Goal: Task Accomplishment & Management: Use online tool/utility

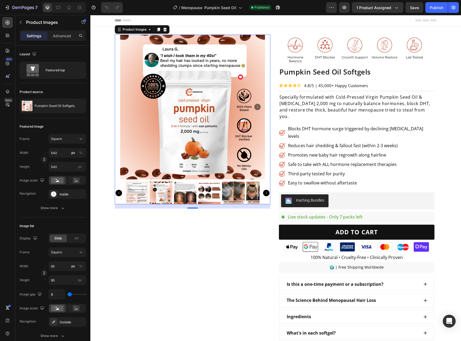
drag, startPoint x: 90, startPoint y: 15, endPoint x: 196, endPoint y: 169, distance: 187.1
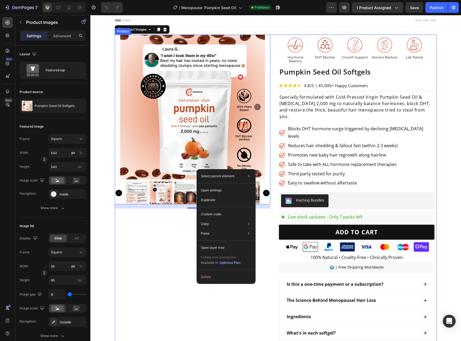
click at [132, 235] on div "Product Images 16" at bounding box center [192, 229] width 155 height 389
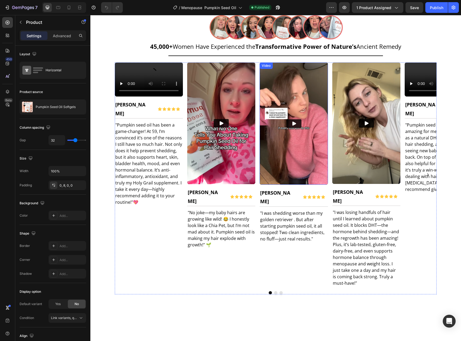
scroll to position [368, 0]
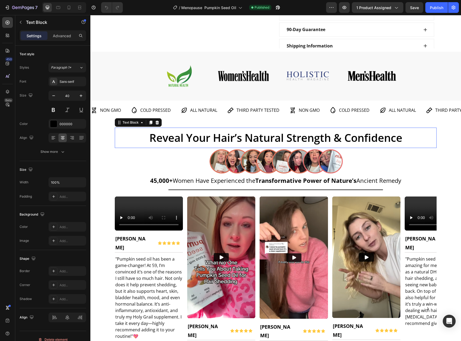
click at [304, 137] on p "Reveal Your Hair’s Natural Strength & Confidence" at bounding box center [275, 137] width 320 height 19
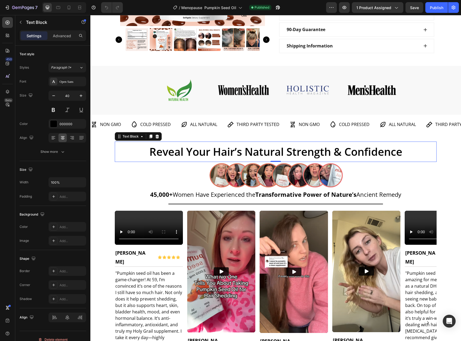
click at [318, 142] on p "Reveal Your Hair’s Natural Strength & Confidence" at bounding box center [275, 151] width 320 height 19
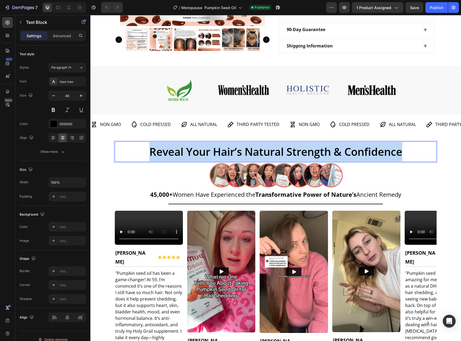
click at [318, 142] on p "Reveal Your Hair’s Natural Strength & Confidence" at bounding box center [275, 151] width 320 height 19
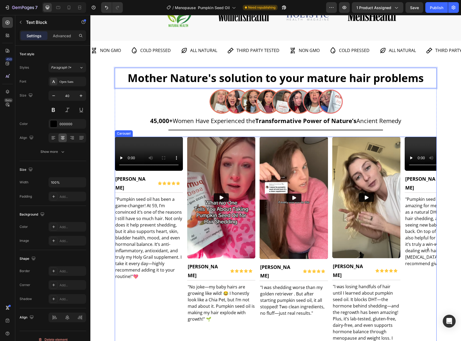
scroll to position [435, 0]
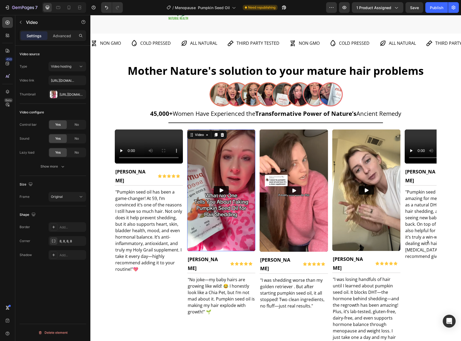
click at [238, 225] on img at bounding box center [221, 190] width 68 height 122
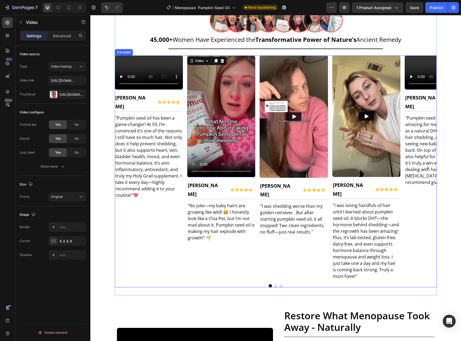
scroll to position [670, 0]
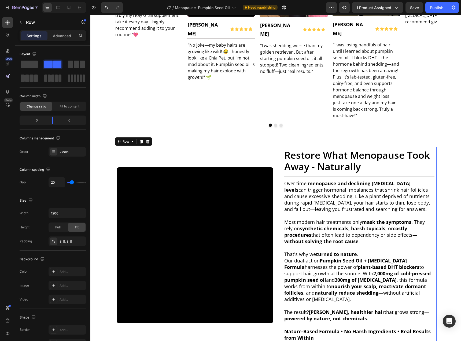
click at [246, 152] on div "Video" at bounding box center [195, 245] width 156 height 193
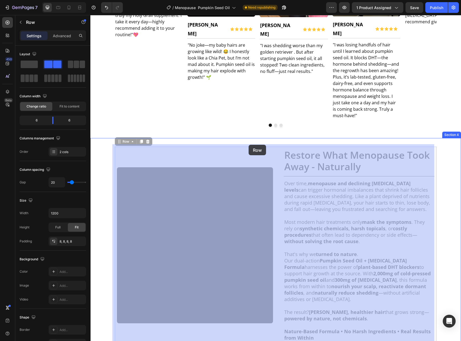
drag, startPoint x: 246, startPoint y: 152, endPoint x: 248, endPoint y: 145, distance: 7.5
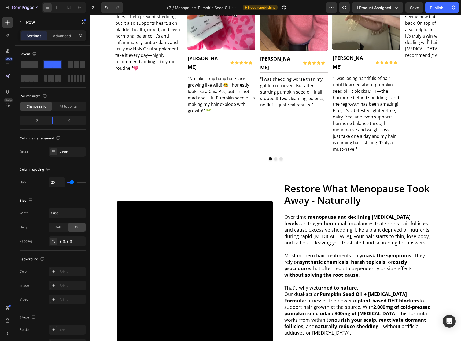
scroll to position [640, 0]
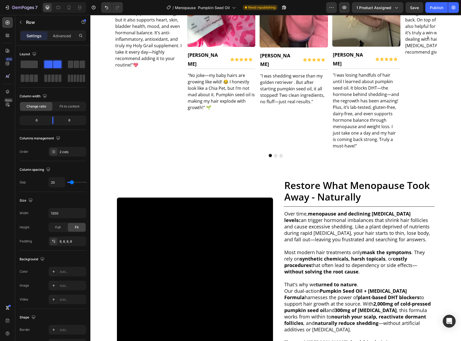
click at [175, 181] on div "Video" at bounding box center [195, 275] width 156 height 193
click at [150, 179] on div "Video" at bounding box center [195, 275] width 156 height 193
click at [201, 191] on div "Video" at bounding box center [195, 275] width 156 height 193
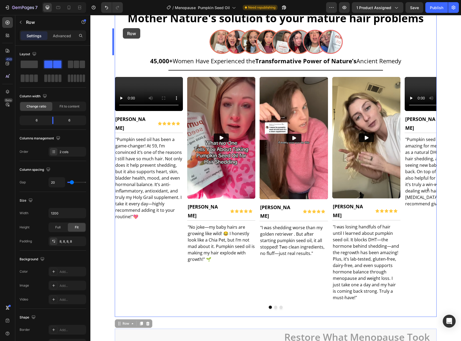
scroll to position [467, 0]
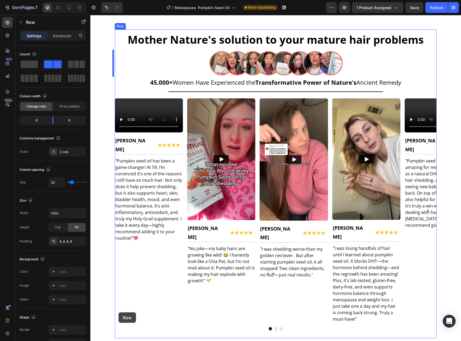
drag, startPoint x: 120, startPoint y: 169, endPoint x: 202, endPoint y: 149, distance: 84.7
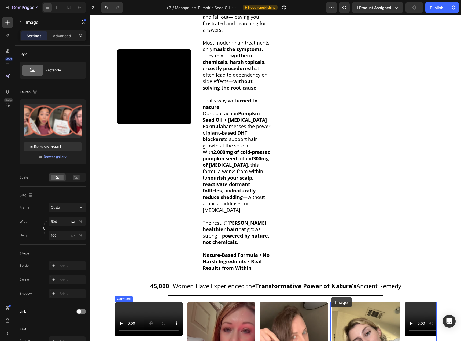
scroll to position [751, 0]
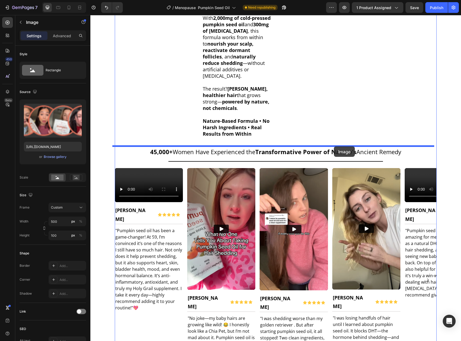
drag, startPoint x: 344, startPoint y: 183, endPoint x: 334, endPoint y: 146, distance: 37.9
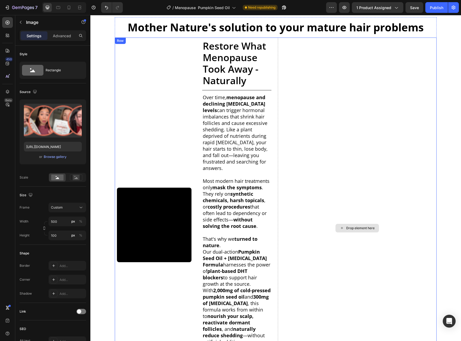
scroll to position [416, 0]
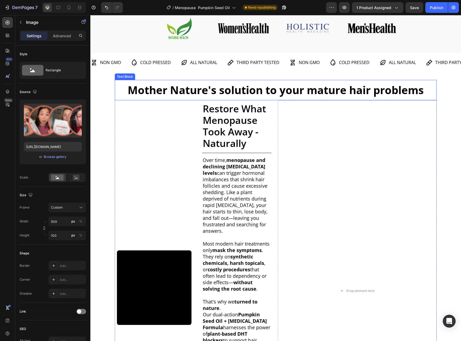
click at [323, 91] on strong "Mother Nature's solution to your mature hair problems" at bounding box center [276, 90] width 296 height 15
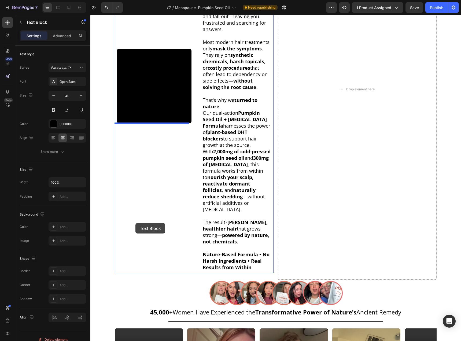
scroll to position [651, 0]
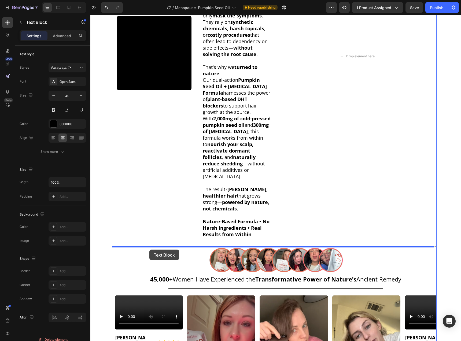
drag, startPoint x: 126, startPoint y: 74, endPoint x: 149, endPoint y: 249, distance: 176.5
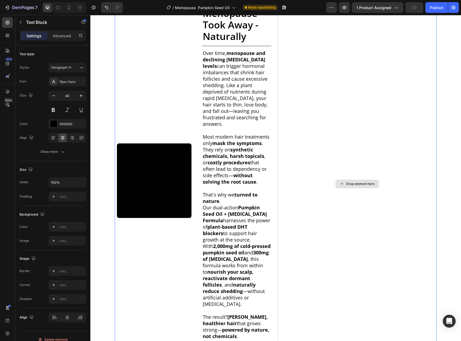
scroll to position [496, 0]
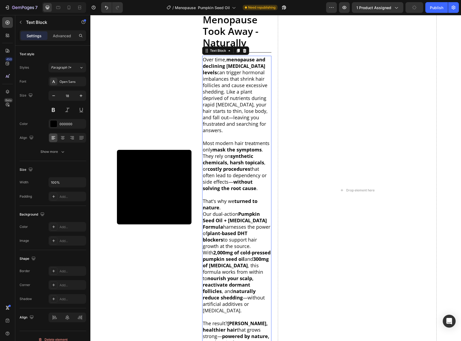
click at [231, 115] on p "Over time, menopause and declining estrogen levels can trigger hormonal imbalan…" at bounding box center [237, 94] width 68 height 77
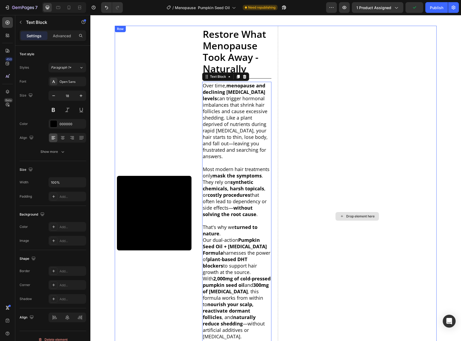
scroll to position [463, 0]
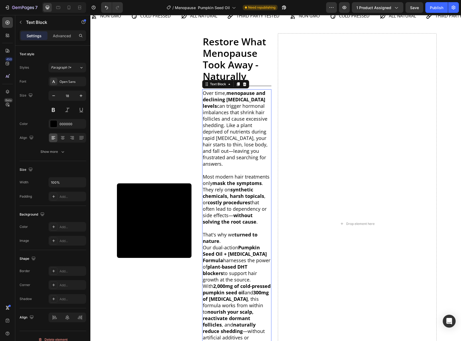
click at [250, 159] on p "Over time, menopause and declining estrogen levels can trigger hormonal imbalan…" at bounding box center [237, 128] width 68 height 77
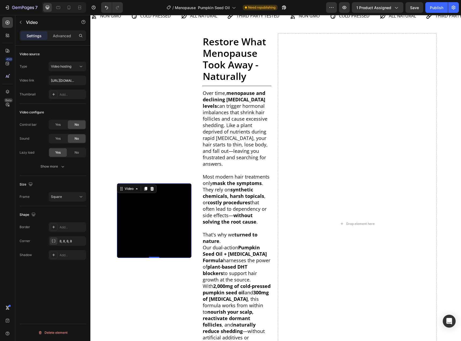
click at [139, 225] on video at bounding box center [154, 220] width 74 height 74
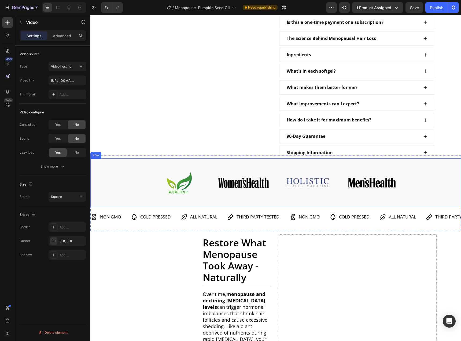
scroll to position [329, 0]
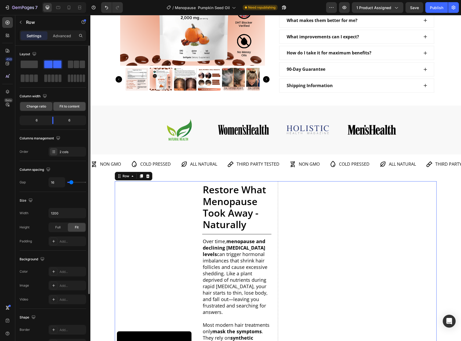
click at [72, 110] on div "Fit to content" at bounding box center [69, 106] width 32 height 9
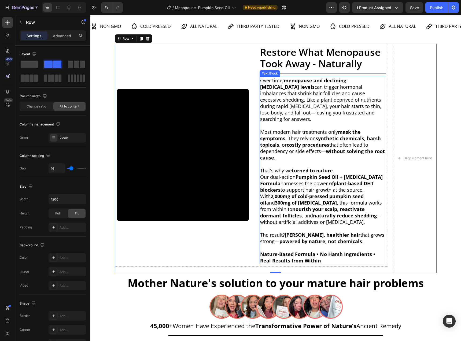
scroll to position [362, 0]
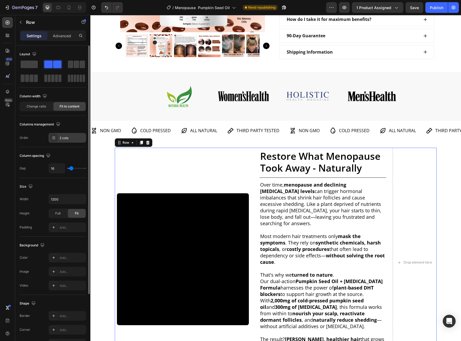
click at [59, 139] on div "2 cols" at bounding box center [68, 138] width 38 height 10
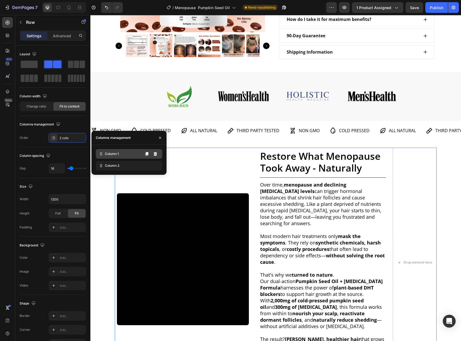
click at [114, 153] on span "Column 1" at bounding box center [112, 153] width 14 height 5
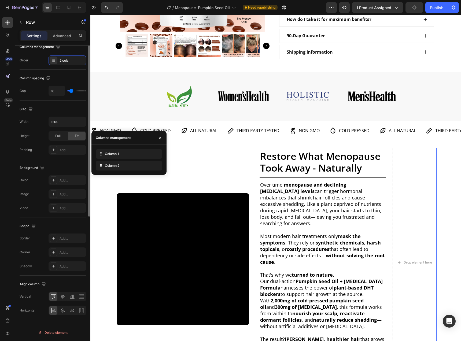
scroll to position [0, 0]
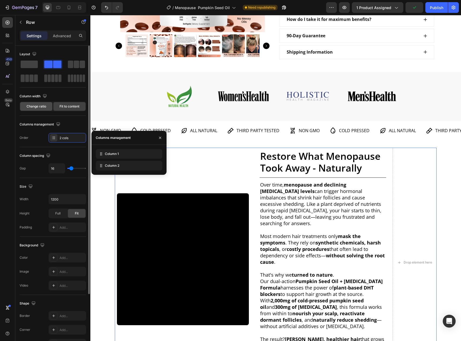
click at [41, 107] on span "Change ratio" at bounding box center [37, 106] width 20 height 5
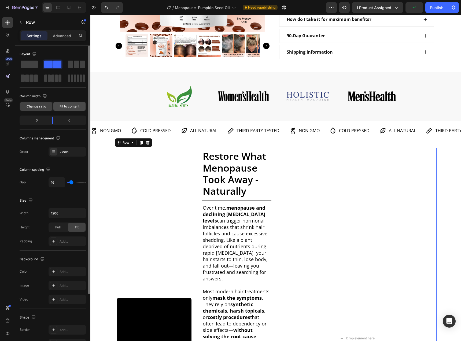
click at [77, 109] on div "Fit to content" at bounding box center [69, 106] width 32 height 9
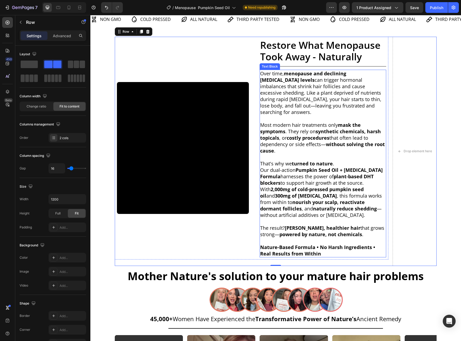
scroll to position [463, 0]
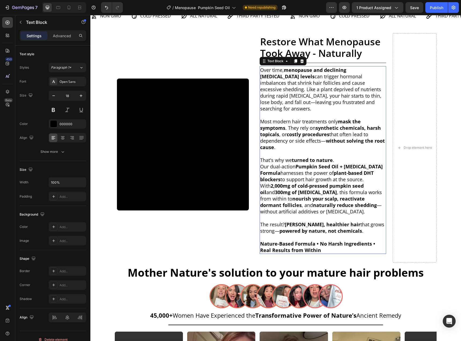
click at [380, 169] on p "Our dual-action Pumpkin Seed Oil + Saw Palmetto Formula harnesses the power of …" at bounding box center [322, 188] width 125 height 51
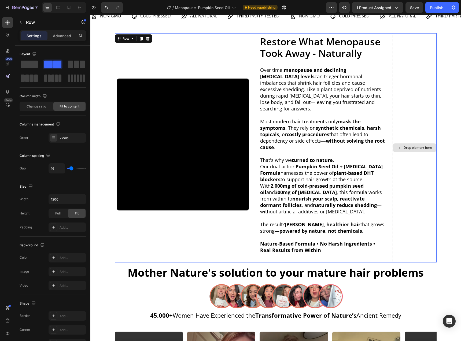
click at [392, 171] on div "Drop element here" at bounding box center [414, 147] width 44 height 229
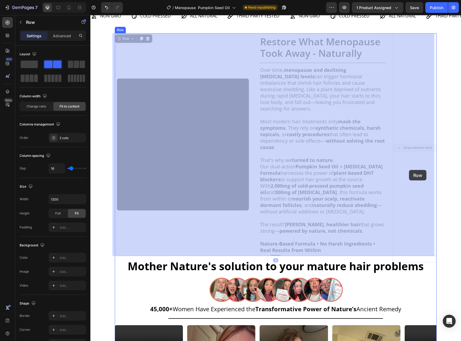
drag, startPoint x: 391, startPoint y: 170, endPoint x: 409, endPoint y: 170, distance: 17.4
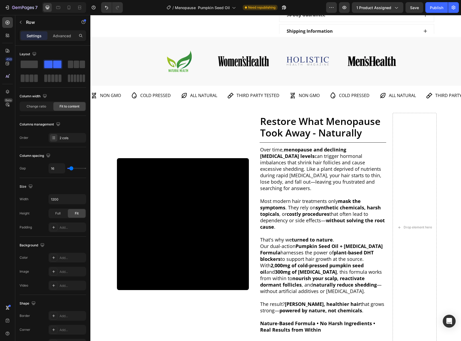
scroll to position [362, 0]
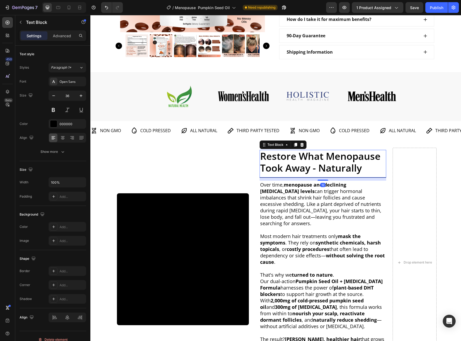
click at [296, 152] on p "Restore What Menopause Took Away - Naturally" at bounding box center [322, 161] width 125 height 23
click at [431, 153] on div "Drop element here" at bounding box center [414, 262] width 44 height 229
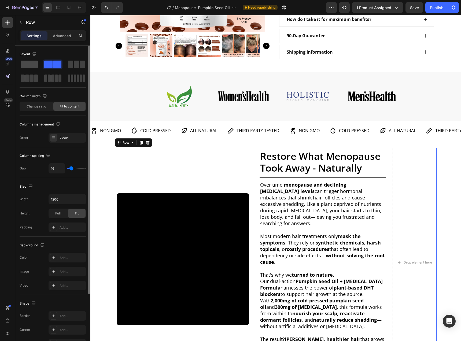
click at [32, 67] on span at bounding box center [29, 65] width 17 height 8
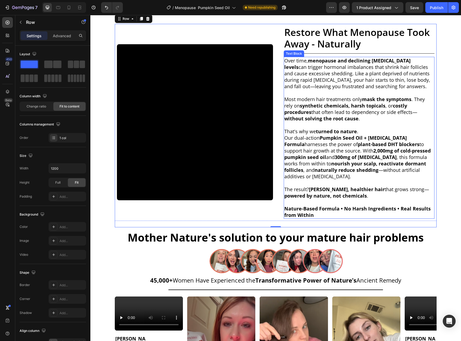
scroll to position [463, 0]
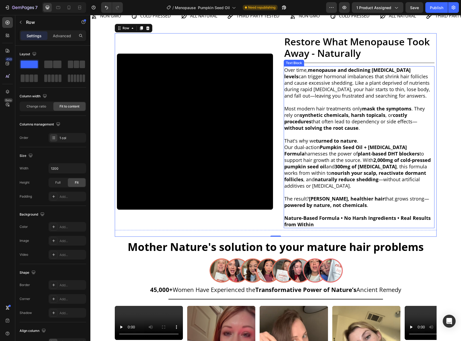
click at [396, 217] on strong "Nature-Based Formula • No Harsh Ingredients • Real Results from Within" at bounding box center [357, 221] width 146 height 13
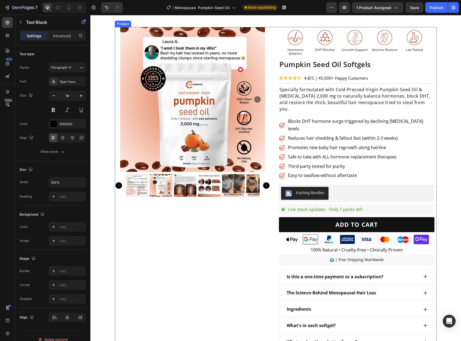
scroll to position [0, 0]
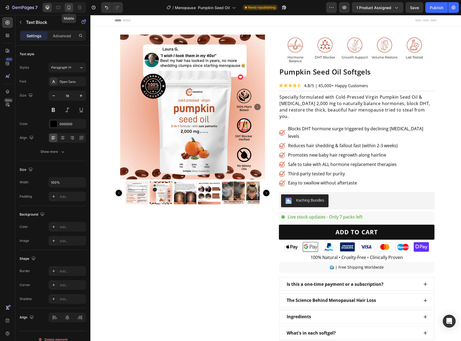
click at [67, 10] on div at bounding box center [69, 7] width 9 height 9
type input "16"
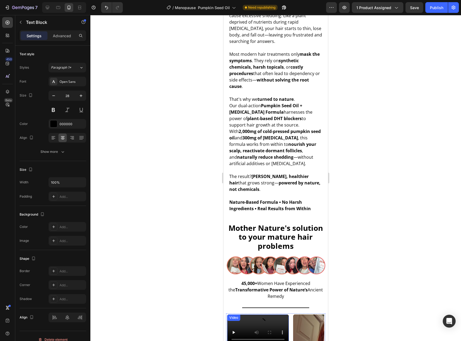
scroll to position [742, 0]
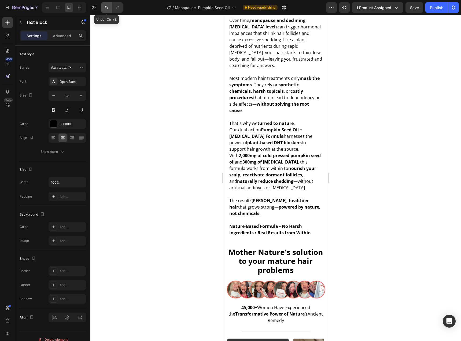
click at [108, 9] on icon "Undo/Redo" at bounding box center [106, 7] width 5 height 5
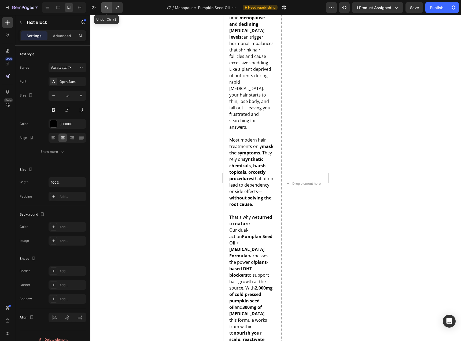
click at [108, 9] on icon "Undo/Redo" at bounding box center [106, 7] width 5 height 5
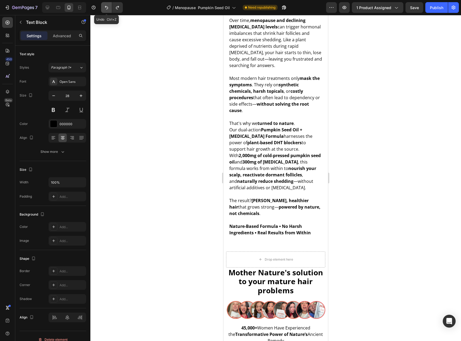
click at [108, 9] on icon "Undo/Redo" at bounding box center [106, 7] width 5 height 5
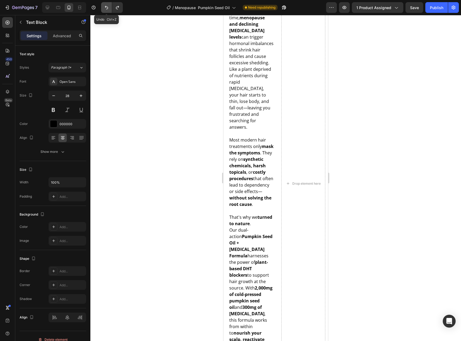
click at [108, 9] on icon "Undo/Redo" at bounding box center [106, 7] width 5 height 5
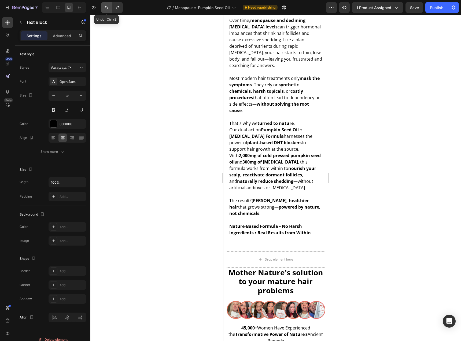
click at [108, 9] on icon "Undo/Redo" at bounding box center [106, 7] width 5 height 5
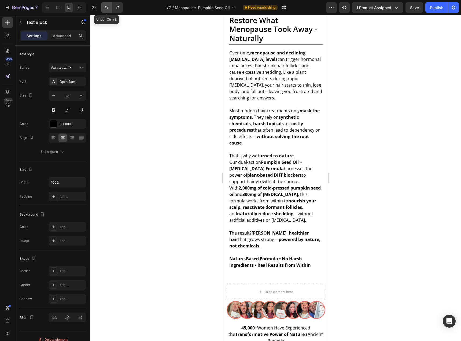
scroll to position [362, 0]
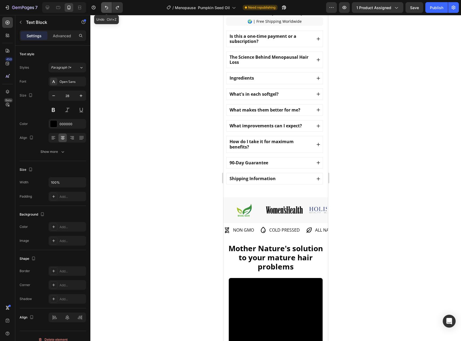
click at [108, 9] on icon "Undo/Redo" at bounding box center [106, 7] width 5 height 5
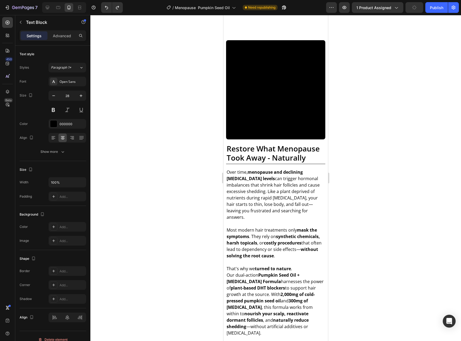
scroll to position [999, 0]
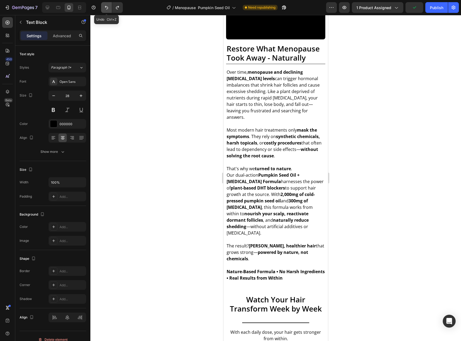
click at [105, 9] on icon "Undo/Redo" at bounding box center [106, 7] width 5 height 5
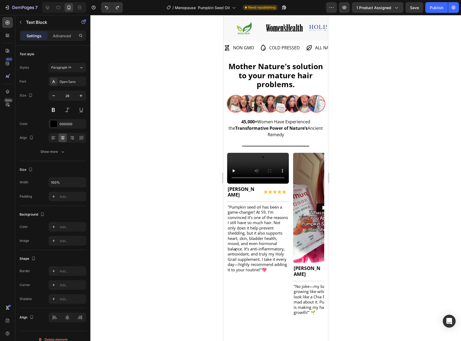
scroll to position [463, 0]
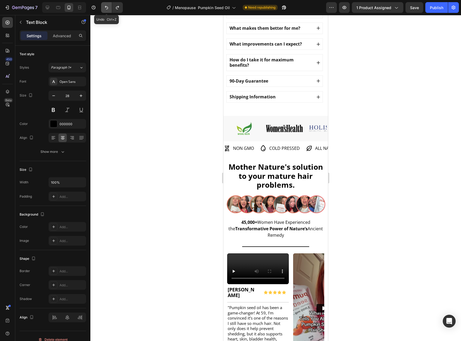
click at [109, 6] on button "Undo/Redo" at bounding box center [106, 7] width 11 height 11
click at [104, 10] on icon "Undo/Redo" at bounding box center [106, 7] width 5 height 5
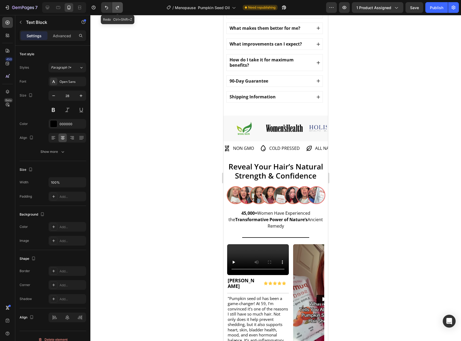
click at [118, 9] on icon "Undo/Redo" at bounding box center [117, 7] width 5 height 5
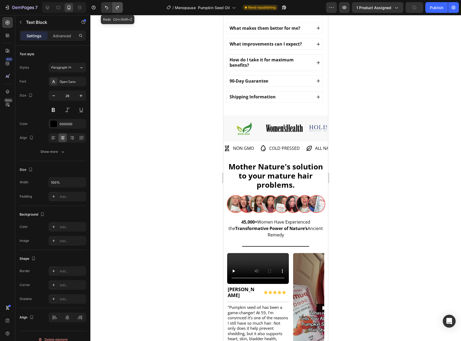
click at [118, 9] on icon "Undo/Redo" at bounding box center [117, 7] width 5 height 5
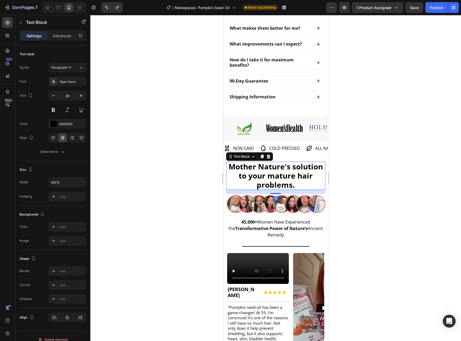
click at [269, 167] on strong "Mother Nature's solution to your mature hair problems." at bounding box center [275, 175] width 94 height 28
click at [240, 174] on strong "Mother Nature's solution to your mature hair problems." at bounding box center [275, 175] width 94 height 28
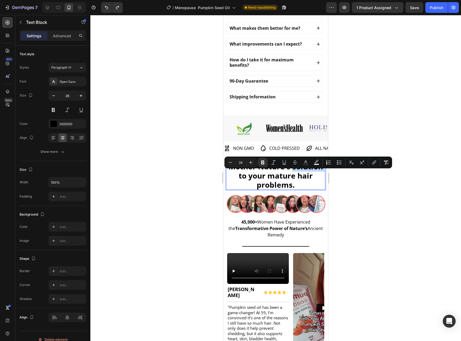
click at [231, 176] on strong "Mother Nature's solution to your mature hair problems." at bounding box center [275, 175] width 94 height 28
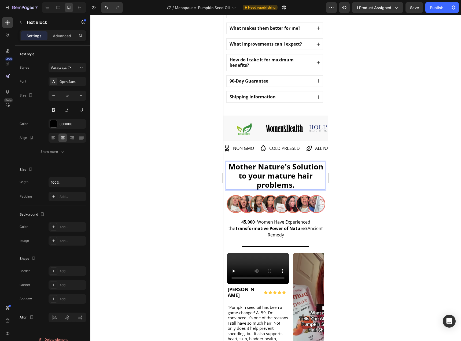
click at [264, 175] on strong "Mother Nature's Solution to your mature hair problems." at bounding box center [275, 175] width 95 height 28
click at [276, 177] on strong "Mother Nature's Solution To your mature hair problems." at bounding box center [275, 175] width 95 height 28
click at [299, 174] on strong "Mother Nature's Solution To Your mature hair problems." at bounding box center [275, 175] width 95 height 28
click at [251, 187] on strong "Mother Nature's Solution To Your Mature hair problems." at bounding box center [275, 175] width 95 height 28
click at [271, 185] on strong "Mother Nature's Solution To Your Mature Hair problems." at bounding box center [275, 175] width 95 height 28
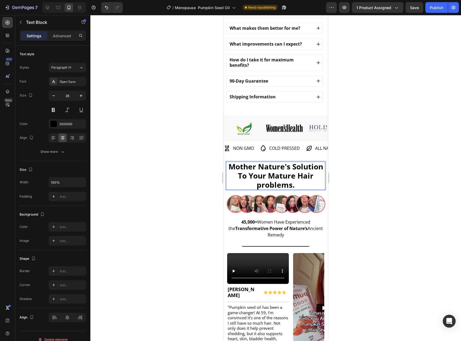
click at [268, 185] on strong "Mother Nature's Solution To Your Mature Hair problems." at bounding box center [275, 175] width 95 height 28
click at [304, 186] on p "Mother Nature's Solution To Your Mature Hair Problems." at bounding box center [275, 175] width 98 height 27
click at [407, 120] on div at bounding box center [275, 178] width 370 height 326
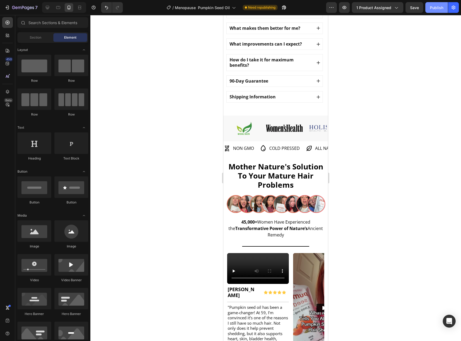
click at [434, 8] on div "Publish" at bounding box center [436, 8] width 13 height 6
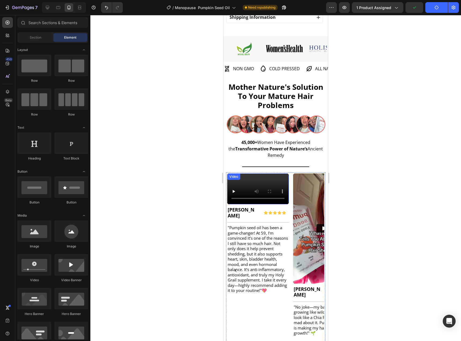
scroll to position [563, 0]
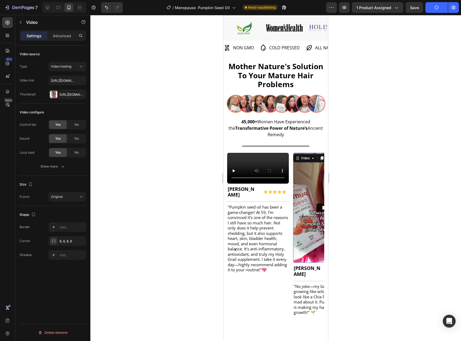
click at [312, 205] on img at bounding box center [324, 208] width 62 height 110
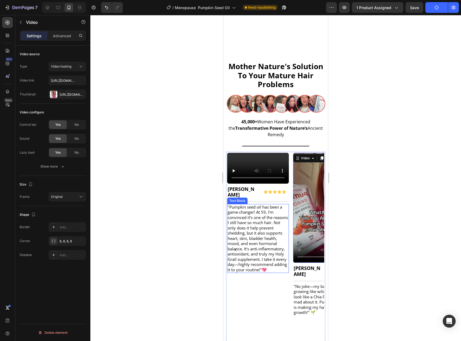
scroll to position [664, 0]
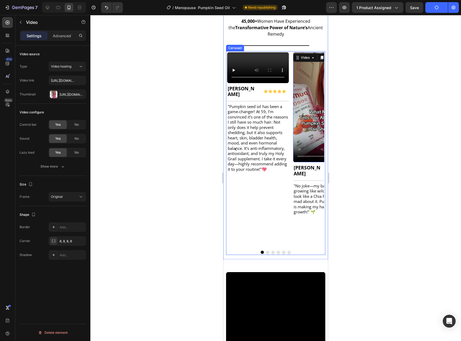
click at [266, 254] on button "Dot" at bounding box center [267, 252] width 3 height 3
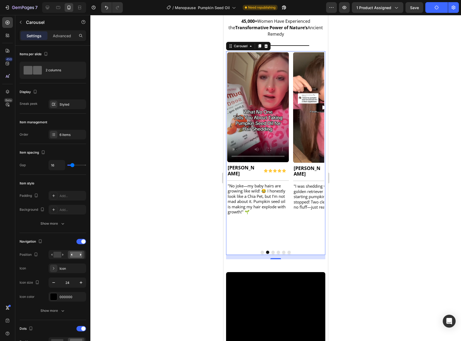
click at [271, 254] on button "Dot" at bounding box center [272, 252] width 3 height 3
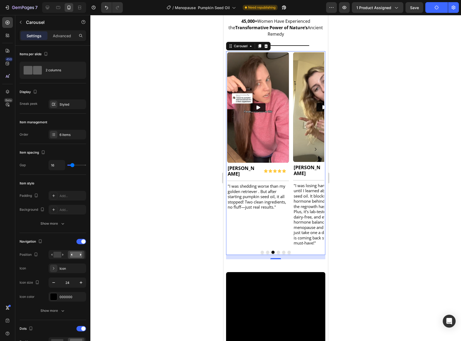
click at [277, 254] on button "Dot" at bounding box center [278, 252] width 3 height 3
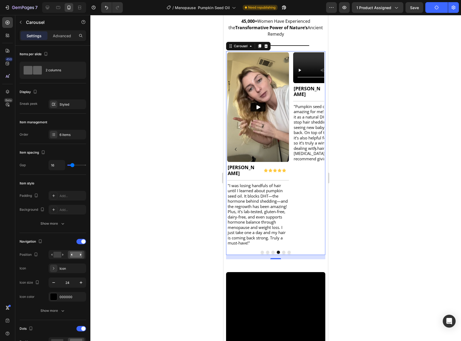
click at [282, 254] on button "Dot" at bounding box center [283, 252] width 3 height 3
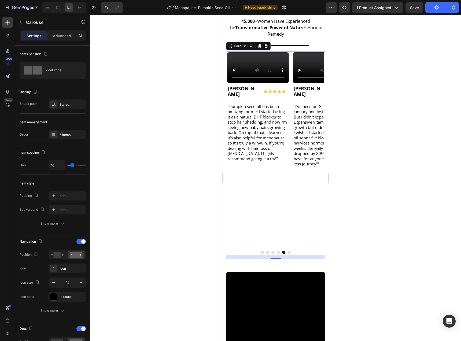
click at [290, 254] on div at bounding box center [275, 252] width 97 height 3
click at [287, 254] on button "Dot" at bounding box center [288, 252] width 3 height 3
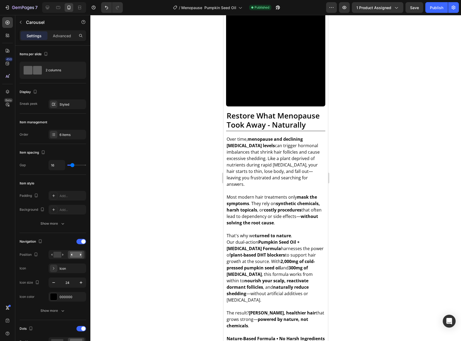
scroll to position [865, 0]
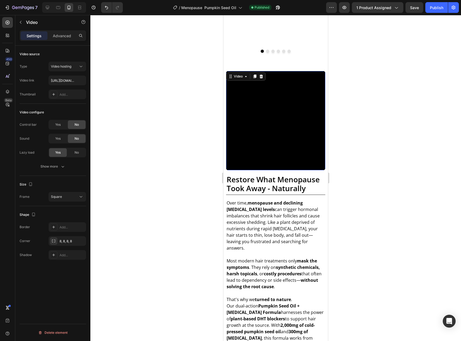
click at [288, 144] on video at bounding box center [275, 120] width 99 height 99
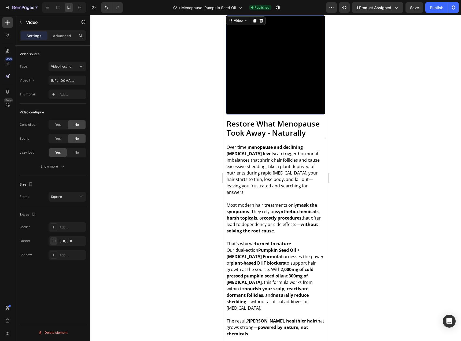
scroll to position [898, 0]
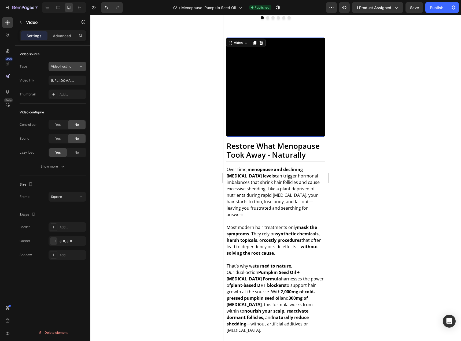
click at [66, 66] on span "Video hosting" at bounding box center [61, 66] width 20 height 4
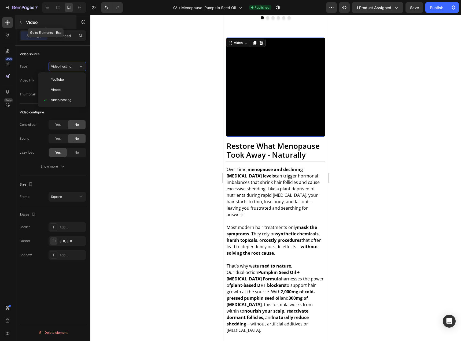
click at [22, 22] on icon "button" at bounding box center [20, 22] width 4 height 4
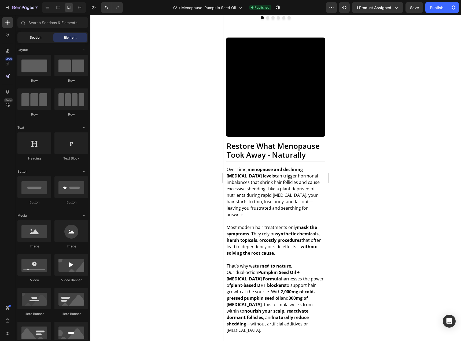
click at [38, 40] on div "Section" at bounding box center [35, 37] width 34 height 9
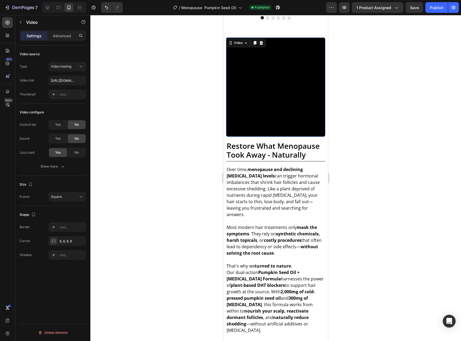
click at [290, 103] on video at bounding box center [275, 87] width 99 height 99
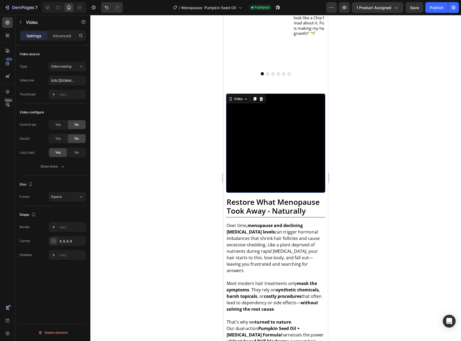
scroll to position [831, 0]
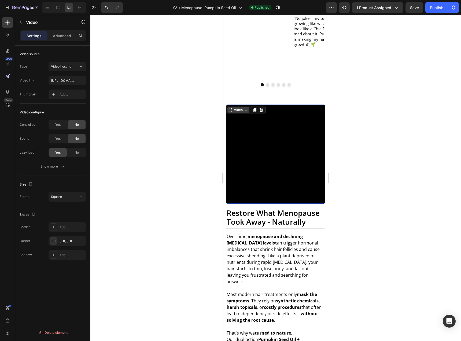
click at [240, 112] on div "Video" at bounding box center [238, 109] width 11 height 5
click at [281, 137] on video at bounding box center [275, 154] width 99 height 99
click at [54, 166] on div "Show more" at bounding box center [52, 166] width 25 height 5
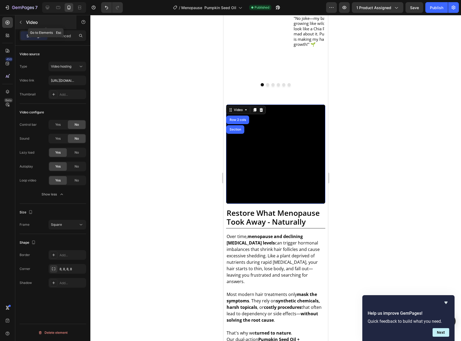
click at [22, 20] on icon "button" at bounding box center [20, 22] width 4 height 4
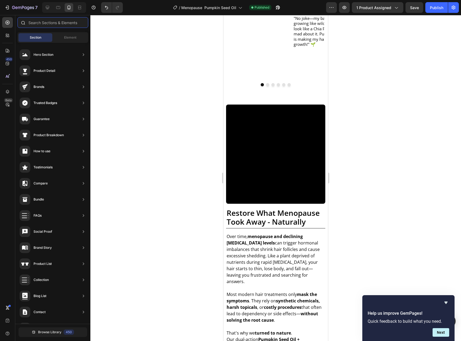
click at [52, 22] on input "text" at bounding box center [52, 22] width 71 height 11
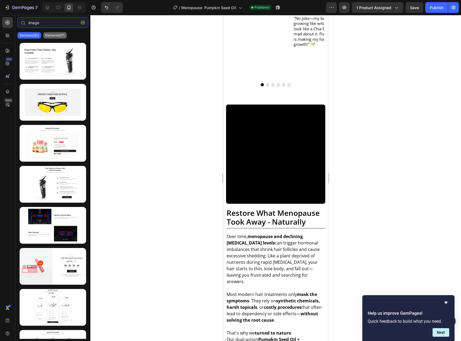
type input "image"
click at [60, 36] on p "Elements(17)" at bounding box center [54, 35] width 19 height 4
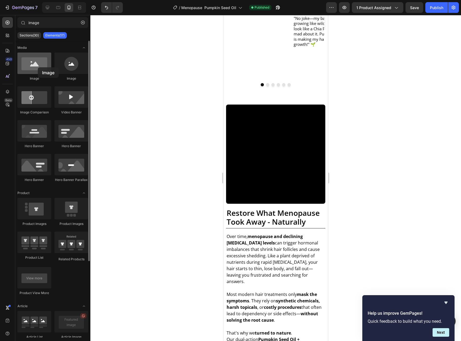
click at [38, 67] on div at bounding box center [34, 63] width 34 height 21
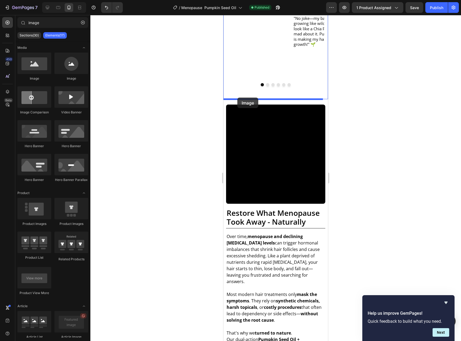
drag, startPoint x: 255, startPoint y: 80, endPoint x: 237, endPoint y: 98, distance: 24.8
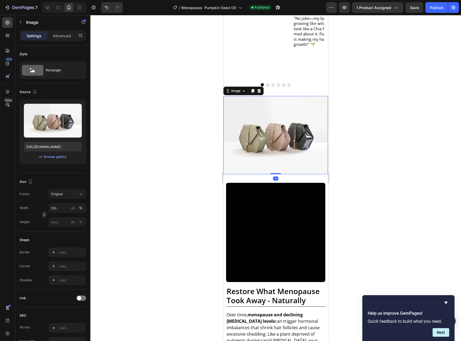
click at [279, 138] on img at bounding box center [275, 135] width 105 height 79
click at [59, 148] on input "https://cdn.shopify.com/s/files/1/2005/9307/files/image_demo.jpg" at bounding box center [53, 147] width 58 height 10
click at [51, 148] on input "https://cdn.shopify.com/s/files/1/2005/9307/files/image_demo.jpg" at bounding box center [53, 147] width 58 height 10
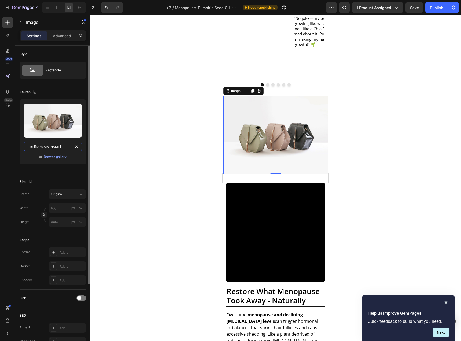
paste input "0761/2776/4736/files/gempages_560963929841337434-c9ff900f-4b3e-4fa6-8d09-5b45a4…"
type input "[URL][DOMAIN_NAME]"
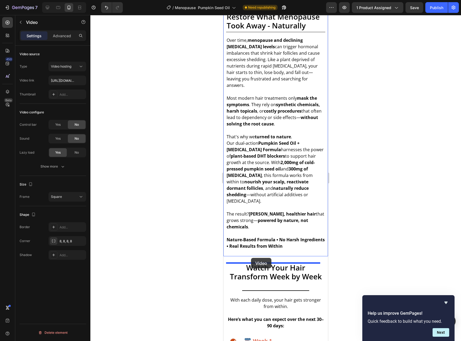
scroll to position [1099, 0]
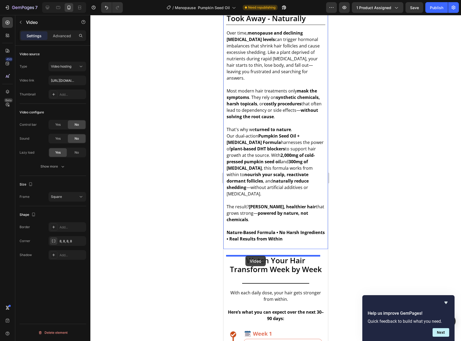
drag, startPoint x: 235, startPoint y: 181, endPoint x: 245, endPoint y: 256, distance: 75.7
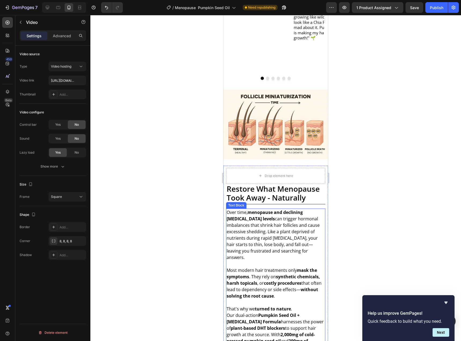
scroll to position [823, 0]
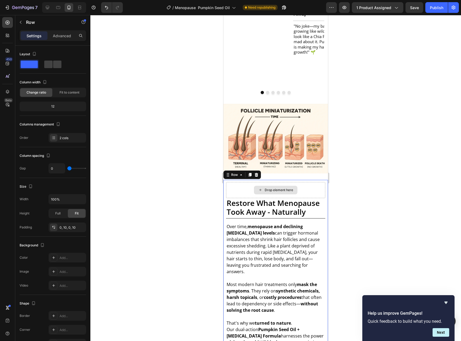
click at [234, 187] on div "Drop element here" at bounding box center [275, 190] width 99 height 16
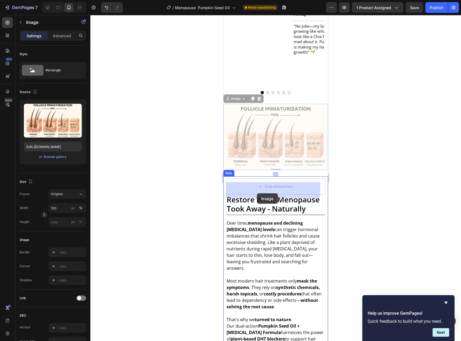
drag, startPoint x: 262, startPoint y: 135, endPoint x: 257, endPoint y: 193, distance: 58.4
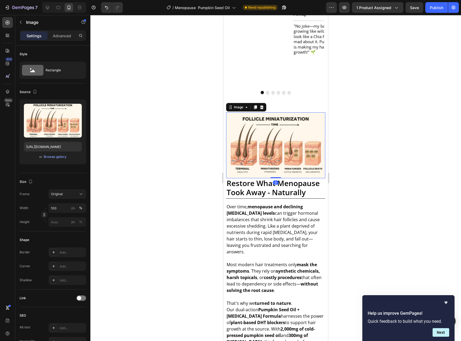
click at [366, 119] on div at bounding box center [275, 178] width 370 height 326
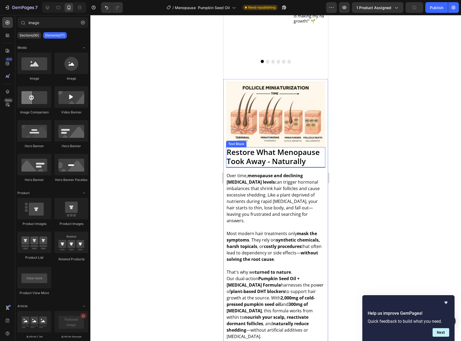
scroll to position [890, 0]
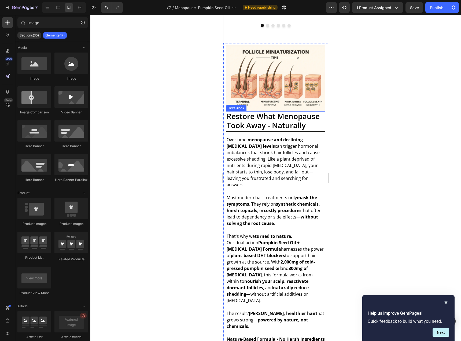
click at [245, 126] on p "Restore What Menopause Took Away - Naturally" at bounding box center [275, 121] width 98 height 18
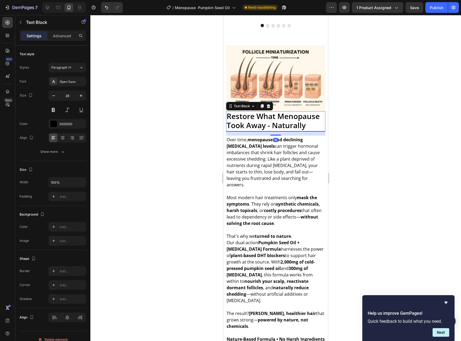
click at [245, 126] on p "Restore What Menopause Took Away - Naturally" at bounding box center [275, 121] width 98 height 18
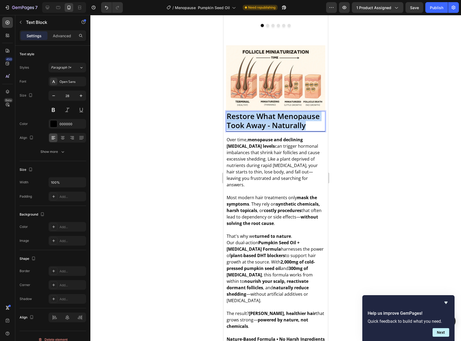
click at [245, 126] on p "Restore What Menopause Took Away - Naturally" at bounding box center [275, 121] width 98 height 18
click at [375, 154] on div at bounding box center [275, 178] width 370 height 326
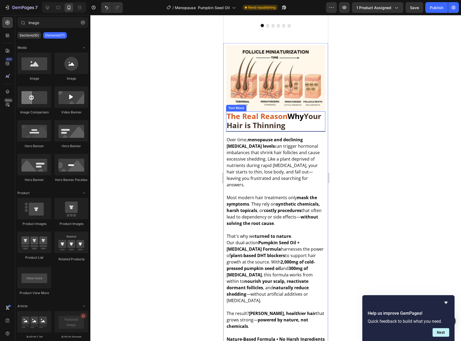
click at [294, 122] on strong "Your Hair is Thinning" at bounding box center [273, 120] width 95 height 19
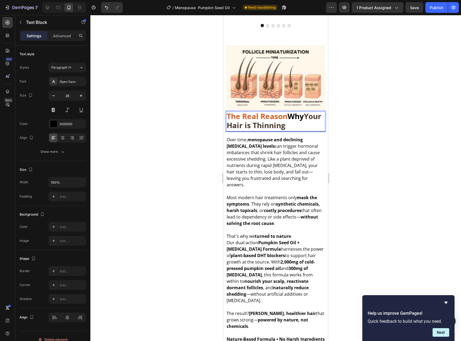
click at [307, 126] on p "The Real Reason Why Your Hair is Thinning" at bounding box center [275, 121] width 98 height 18
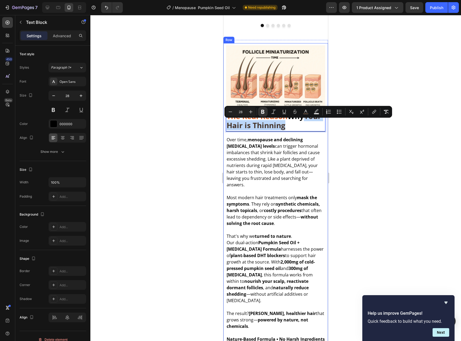
drag, startPoint x: 299, startPoint y: 127, endPoint x: 225, endPoint y: 128, distance: 74.2
click at [225, 128] on div "Image The Real Reason Why Your Hair is Thinning Text Block 16 Over time, menopa…" at bounding box center [275, 251] width 105 height 416
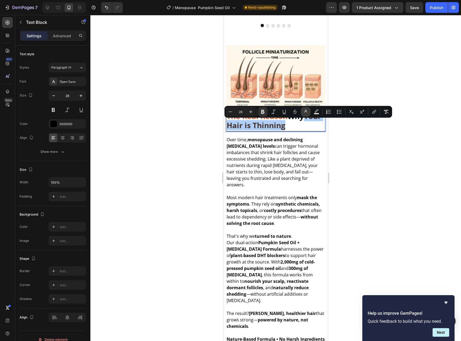
drag, startPoint x: 305, startPoint y: 114, endPoint x: 67, endPoint y: 107, distance: 238.3
click at [305, 114] on rect "Editor contextual toolbar" at bounding box center [305, 113] width 5 height 1
type input "453327"
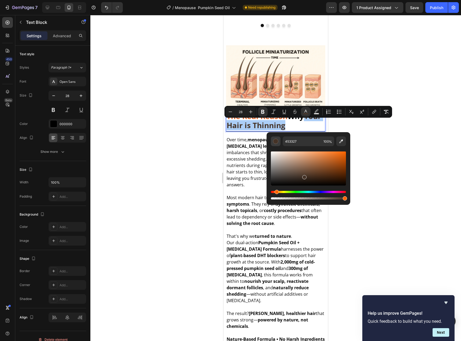
click at [276, 142] on div "Editor contextual toolbar" at bounding box center [275, 141] width 5 height 5
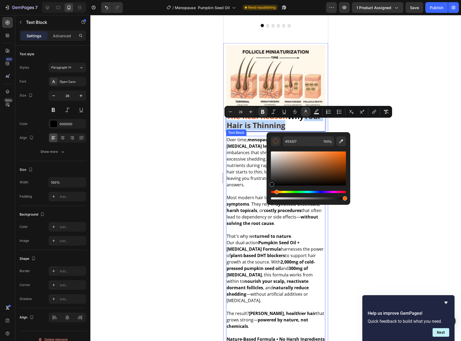
type input "000000"
drag, startPoint x: 502, startPoint y: 182, endPoint x: 250, endPoint y: 203, distance: 252.7
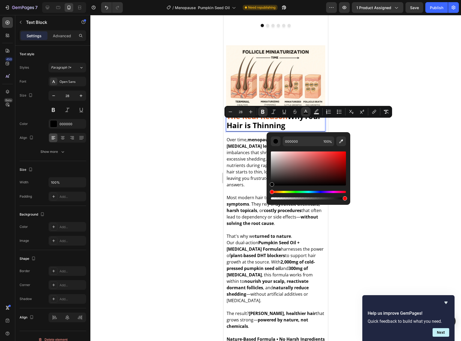
click at [397, 162] on div at bounding box center [275, 178] width 370 height 326
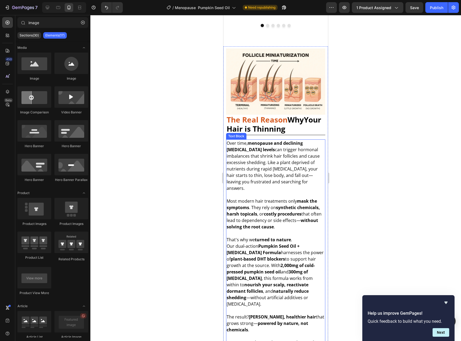
scroll to position [867, 0]
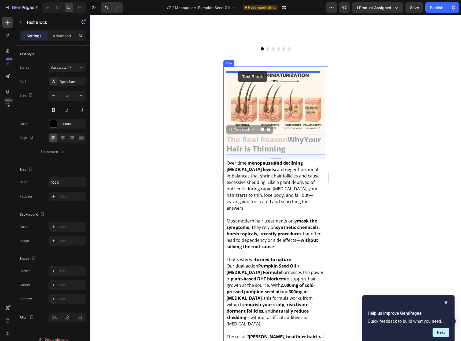
drag, startPoint x: 240, startPoint y: 143, endPoint x: 237, endPoint y: 71, distance: 71.9
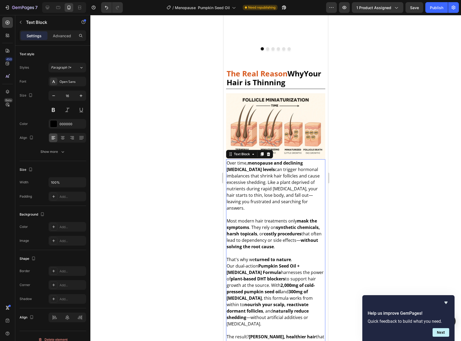
click at [282, 182] on p "Over time, menopause and declining estrogen levels can trigger hormonal imbalan…" at bounding box center [275, 185] width 98 height 51
click at [256, 192] on p "Over time, menopause and declining estrogen levels can trigger hormonal imbalan…" at bounding box center [275, 185] width 98 height 51
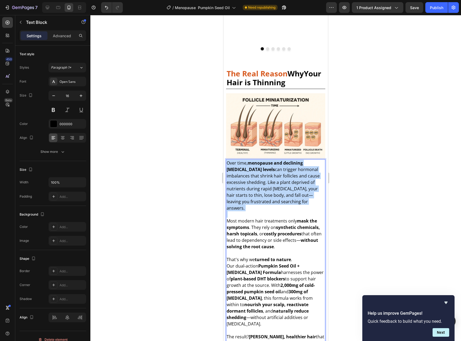
click at [256, 192] on p "Over time, menopause and declining estrogen levels can trigger hormonal imbalan…" at bounding box center [275, 185] width 98 height 51
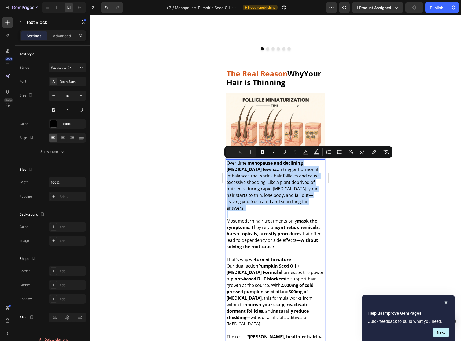
click at [247, 180] on p "Over time, menopause and declining estrogen levels can trigger hormonal imbalan…" at bounding box center [275, 185] width 98 height 51
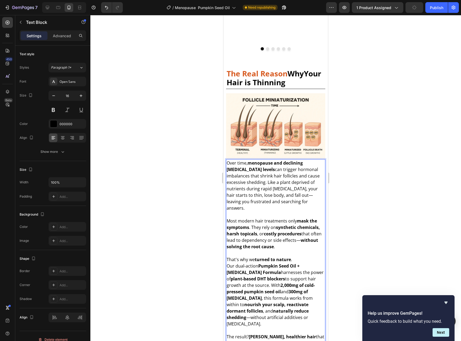
click at [228, 163] on p "Over time, menopause and declining estrogen levels can trigger hormonal imbalan…" at bounding box center [275, 185] width 98 height 51
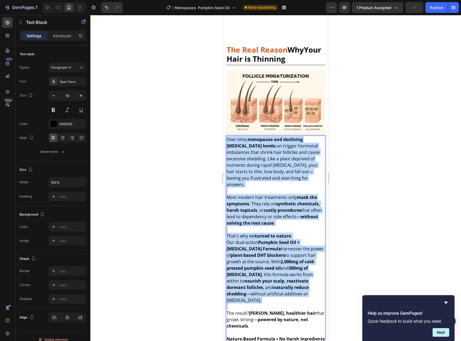
scroll to position [968, 0]
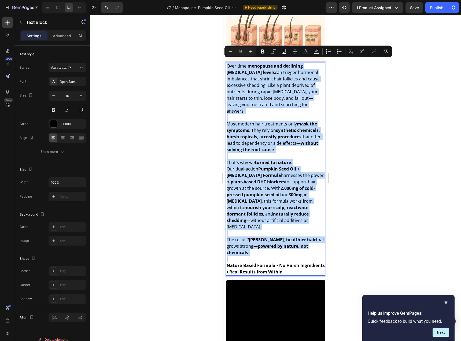
drag, startPoint x: 228, startPoint y: 163, endPoint x: 305, endPoint y: 252, distance: 117.4
click at [305, 252] on div "Over time, menopause and declining estrogen levels can trigger hormonal imbalan…" at bounding box center [275, 168] width 99 height 213
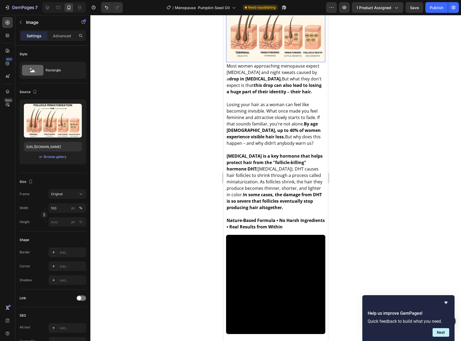
click at [260, 45] on img at bounding box center [275, 29] width 99 height 66
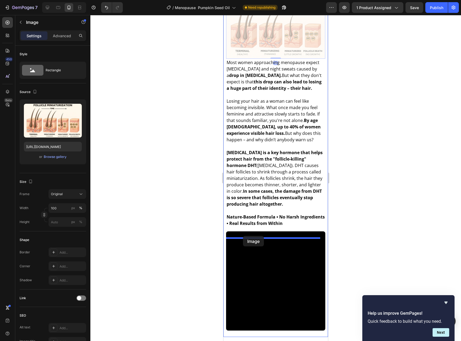
drag, startPoint x: 253, startPoint y: 41, endPoint x: 243, endPoint y: 236, distance: 195.1
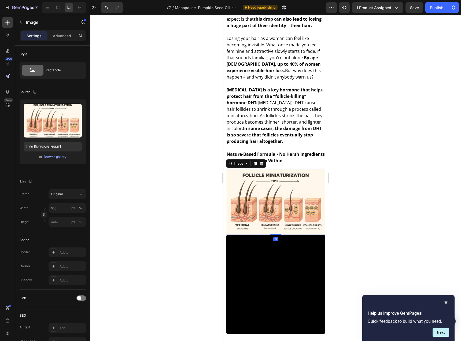
click at [356, 165] on div at bounding box center [275, 178] width 370 height 326
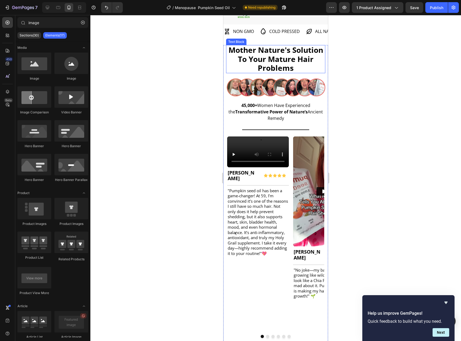
scroll to position [537, 0]
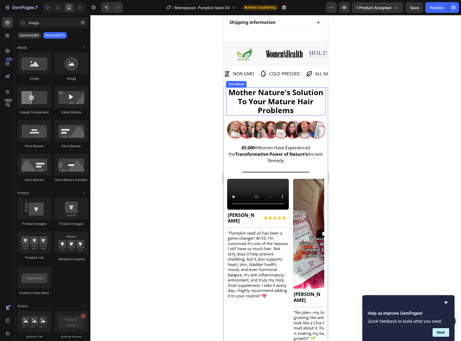
click at [269, 103] on strong "Mother Nature's Solution To Your Mature Hair Problems" at bounding box center [275, 101] width 95 height 28
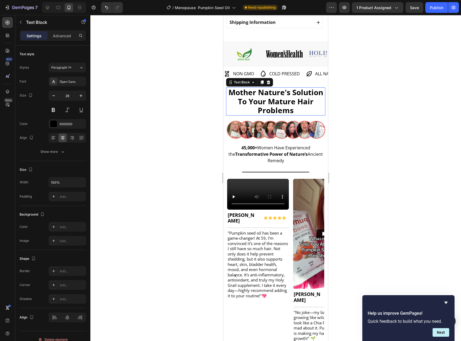
click at [269, 103] on strong "Mother Nature's Solution To Your Mature Hair Problems" at bounding box center [275, 101] width 95 height 28
click at [242, 95] on strong "Mother Nature's Solution To Your Mature Hair Problems" at bounding box center [275, 101] width 95 height 28
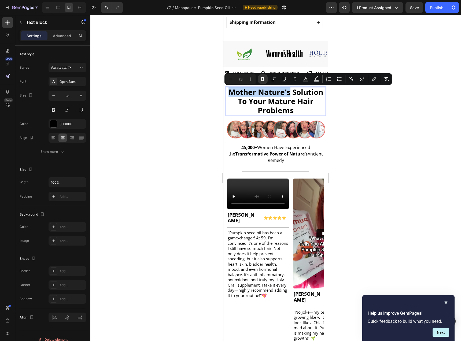
drag, startPoint x: 243, startPoint y: 92, endPoint x: 308, endPoint y: 94, distance: 64.9
click at [308, 94] on p "Mother Nature's Solution To Your Mature Hair Problems" at bounding box center [275, 101] width 98 height 27
click at [303, 82] on button "Text Color" at bounding box center [306, 79] width 10 height 10
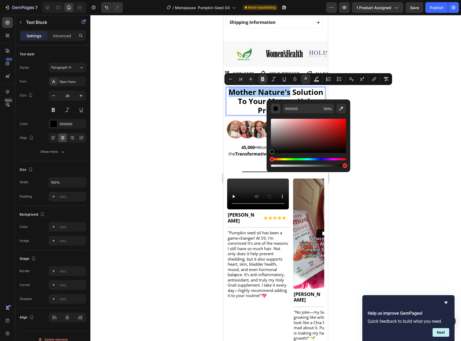
click at [277, 109] on div "Editor contextual toolbar" at bounding box center [275, 108] width 5 height 5
click at [275, 109] on div "Editor contextual toolbar" at bounding box center [275, 108] width 5 height 5
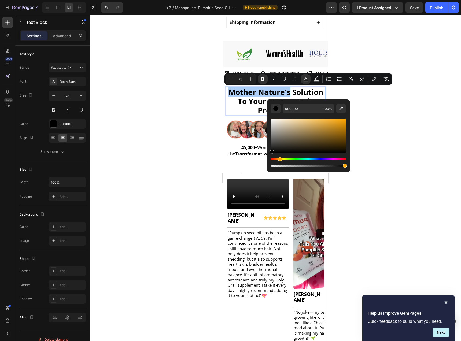
click at [279, 160] on div "Hue" at bounding box center [308, 159] width 75 height 2
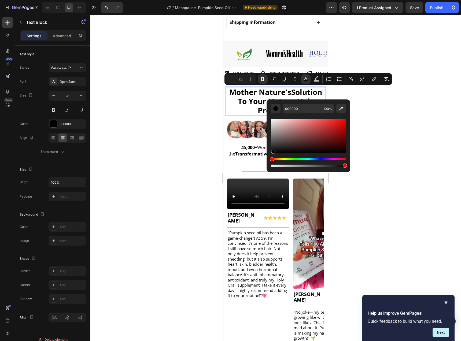
click at [273, 153] on div "Editor contextual toolbar" at bounding box center [273, 152] width 4 height 4
drag, startPoint x: 273, startPoint y: 160, endPoint x: 275, endPoint y: 156, distance: 4.6
click at [276, 161] on div "Editor contextual toolbar" at bounding box center [308, 162] width 75 height 9
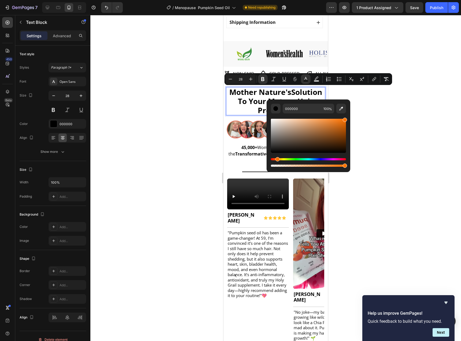
drag, startPoint x: 274, startPoint y: 153, endPoint x: 348, endPoint y: 115, distance: 83.9
click at [348, 115] on div "000000 100 %" at bounding box center [308, 133] width 84 height 68
type input "FF7200"
click at [363, 127] on div at bounding box center [275, 178] width 370 height 326
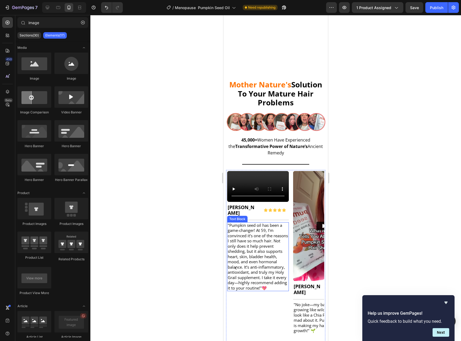
scroll to position [805, 0]
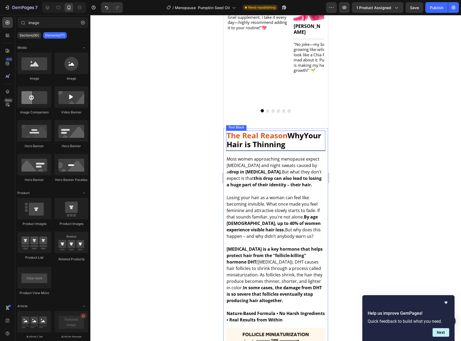
click at [274, 139] on strong "The Real Reason" at bounding box center [256, 135] width 61 height 10
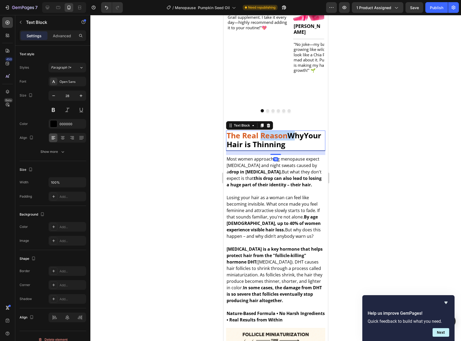
click at [274, 139] on strong "The Real Reason" at bounding box center [256, 135] width 61 height 10
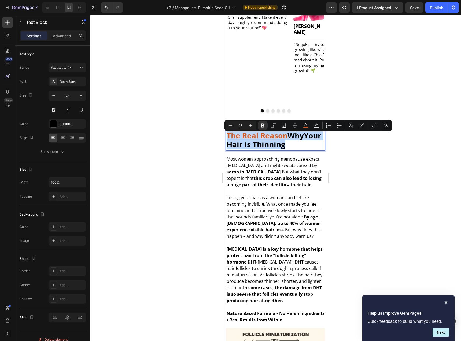
click at [278, 137] on strong "The Real Reason" at bounding box center [256, 135] width 61 height 10
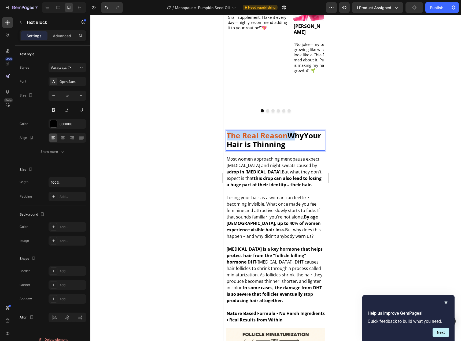
drag, startPoint x: 290, startPoint y: 139, endPoint x: 446, endPoint y: 155, distance: 156.6
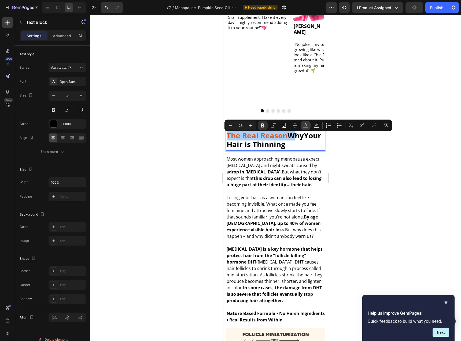
click at [304, 125] on icon "Editor contextual toolbar" at bounding box center [305, 125] width 5 height 5
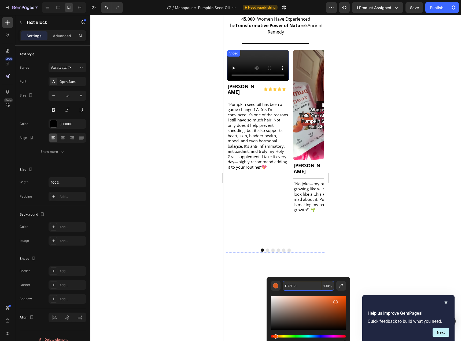
scroll to position [571, 0]
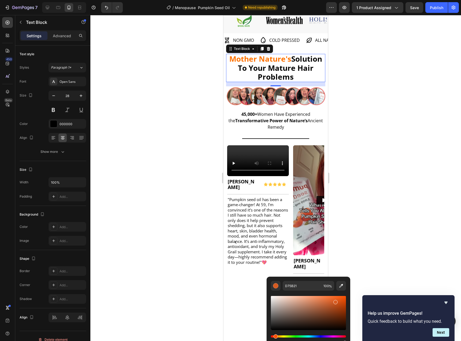
type input "16"
click at [288, 58] on strong "Mother Nature's" at bounding box center [260, 59] width 62 height 10
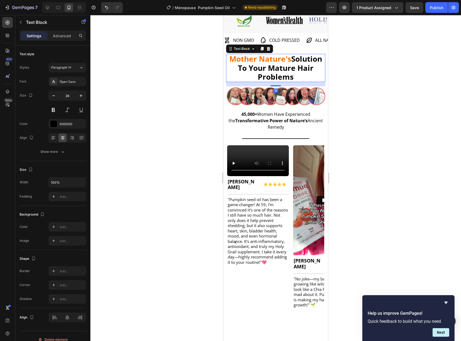
click at [288, 58] on strong "Mother Nature's" at bounding box center [260, 59] width 62 height 10
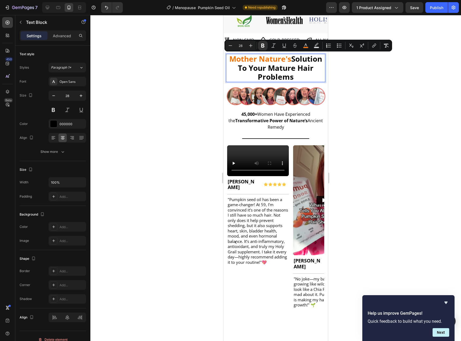
click at [291, 59] on strong "Mother Nature's" at bounding box center [260, 59] width 62 height 10
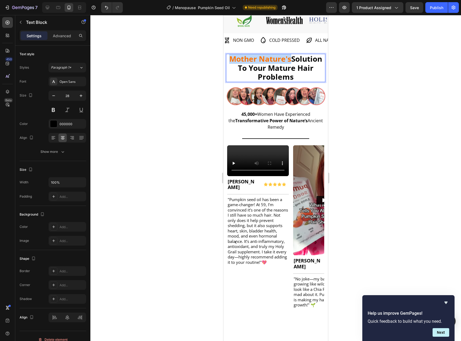
drag, startPoint x: 305, startPoint y: 58, endPoint x: 237, endPoint y: 61, distance: 68.1
click at [237, 61] on p "Mother Nature's Solution To Your Mature Hair Problems" at bounding box center [275, 67] width 98 height 27
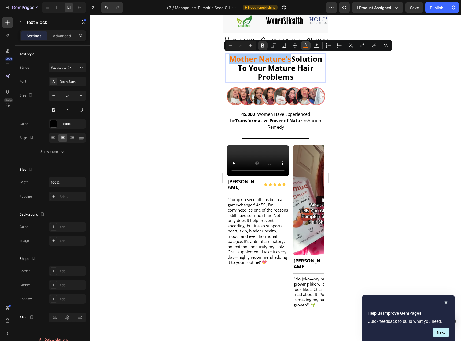
click at [305, 45] on icon "Editor contextual toolbar" at bounding box center [305, 45] width 5 height 5
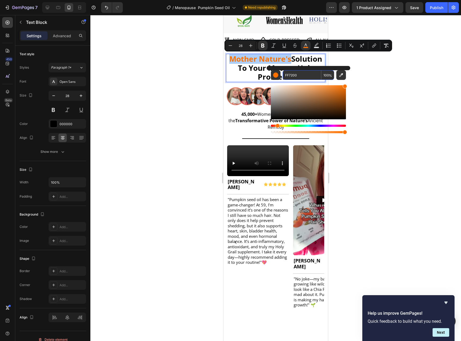
click at [289, 77] on input "FF7200" at bounding box center [301, 75] width 39 height 10
paste input "D75B21"
type input "D75B21"
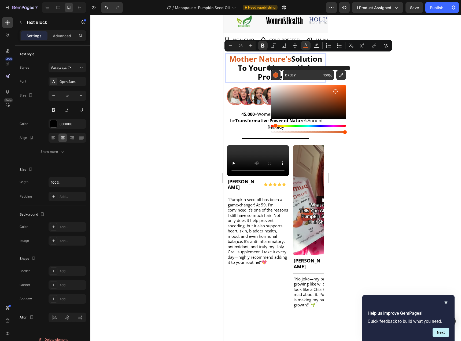
click at [376, 87] on div at bounding box center [275, 178] width 370 height 326
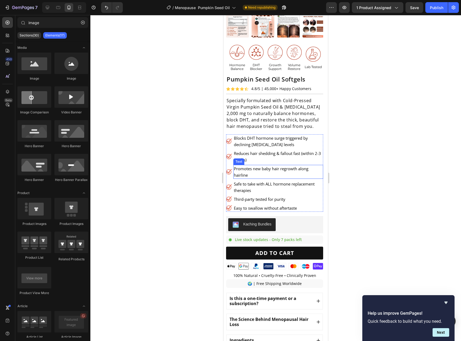
scroll to position [102, 0]
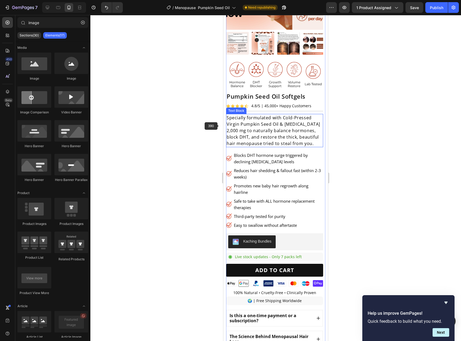
click at [247, 119] on span "Specially formulated with Cold-Pressed Virgin Pumpkin Seed Oil & Saw Palmetto 2…" at bounding box center [273, 131] width 94 height 32
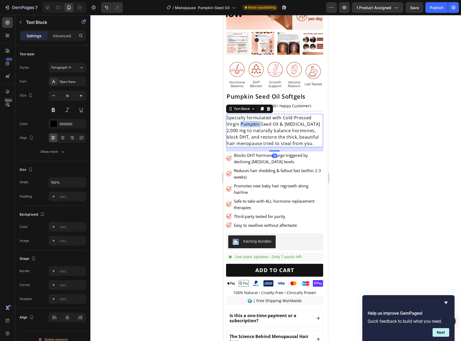
click at [247, 119] on span "Specially formulated with Cold-Pressed Virgin Pumpkin Seed Oil & Saw Palmetto 2…" at bounding box center [273, 131] width 94 height 32
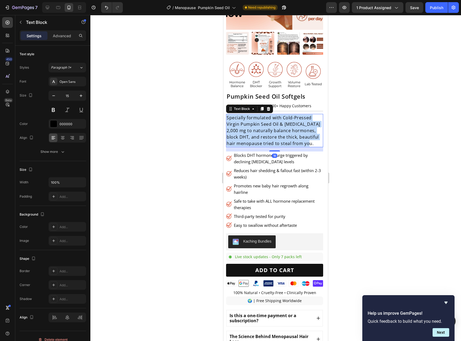
click at [247, 119] on span "Specially formulated with Cold-Pressed Virgin Pumpkin Seed Oil & Saw Palmetto 2…" at bounding box center [273, 131] width 94 height 32
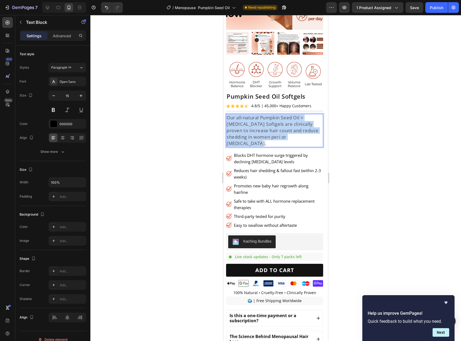
drag, startPoint x: 258, startPoint y: 138, endPoint x: 226, endPoint y: 109, distance: 43.1
click at [226, 114] on div "Our all-natural Pumpkin Seed Oil + [MEDICAL_DATA] Softgels are clinically prove…" at bounding box center [274, 130] width 97 height 33
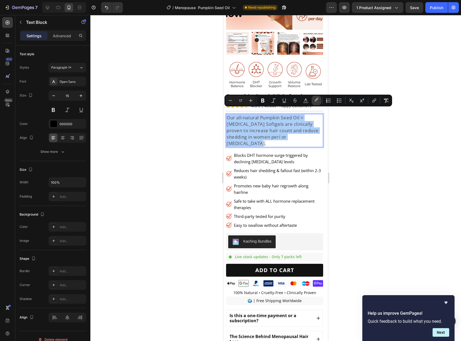
click at [316, 101] on icon "Editor contextual toolbar" at bounding box center [316, 99] width 4 height 3
type input "D75B21"
type input "10"
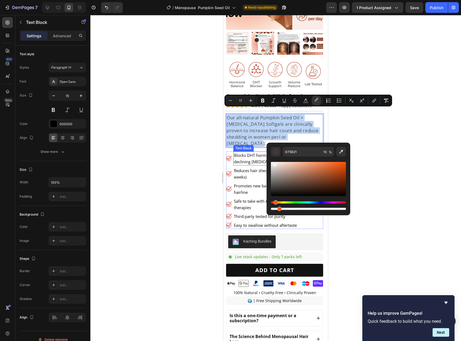
type input "FFFFFF"
drag, startPoint x: 498, startPoint y: 179, endPoint x: 249, endPoint y: 154, distance: 250.7
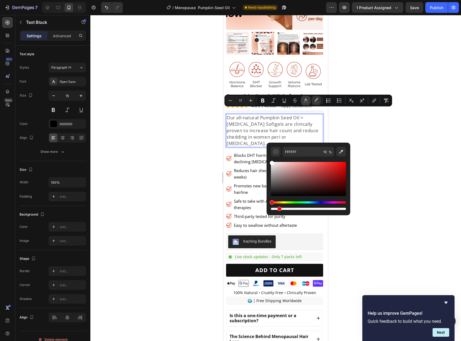
click at [306, 99] on icon "Editor contextual toolbar" at bounding box center [305, 99] width 3 height 3
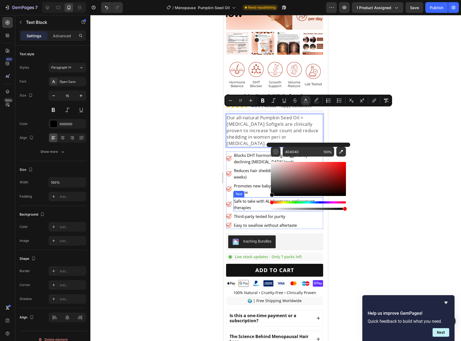
type input "000000"
drag, startPoint x: 496, startPoint y: 203, endPoint x: 261, endPoint y: 207, distance: 235.6
click at [398, 131] on div at bounding box center [275, 178] width 370 height 326
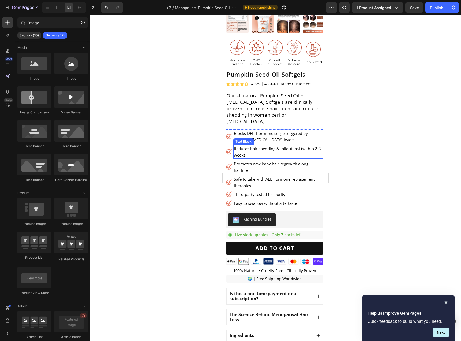
scroll to position [135, 0]
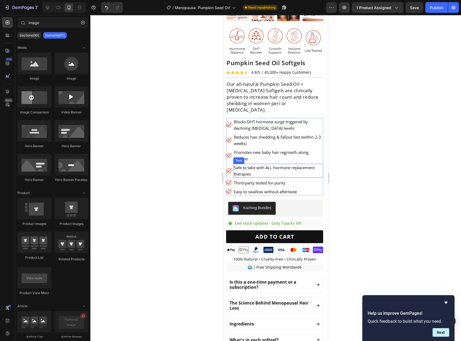
click at [249, 164] on p "Safe to take with ALL hormone replacement therapies" at bounding box center [278, 170] width 89 height 13
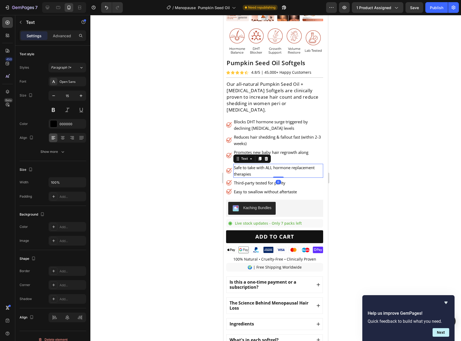
click at [249, 164] on p "Safe to take with ALL hormone replacement therapies" at bounding box center [278, 170] width 89 height 13
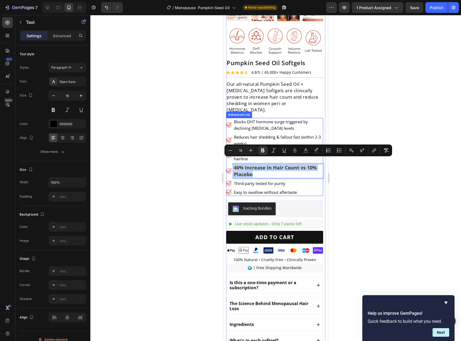
drag, startPoint x: 256, startPoint y: 168, endPoint x: 233, endPoint y: 160, distance: 24.6
click at [233, 164] on li "Image 40% Increase In Hair Count vs 10% Placebo Text 0" at bounding box center [274, 171] width 97 height 14
click at [232, 153] on button "Minus" at bounding box center [230, 151] width 10 height 10
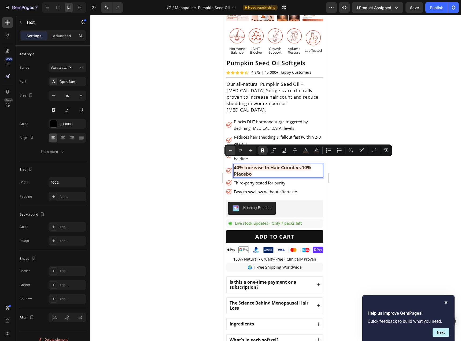
click at [232, 153] on button "Minus" at bounding box center [230, 151] width 10 height 10
type input "16"
click at [264, 152] on icon "Editor contextual toolbar" at bounding box center [262, 150] width 5 height 5
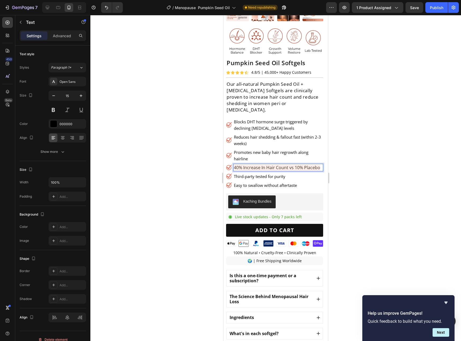
click at [258, 165] on span "40% Increase In Hair Count vs 10% Placebo" at bounding box center [277, 168] width 86 height 6
click at [259, 165] on span "40% Increase In Hair Count vs 10% Placebo" at bounding box center [277, 168] width 86 height 6
drag, startPoint x: 250, startPoint y: 170, endPoint x: 236, endPoint y: 160, distance: 17.6
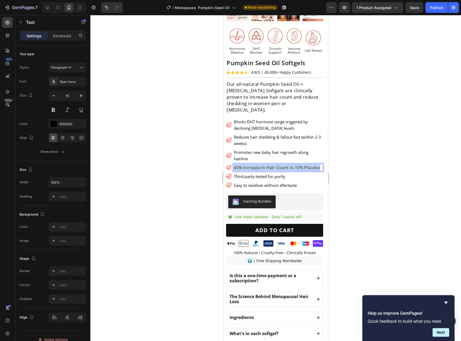
click at [234, 164] on p "40% Increase In Hair Count vs 10% Placebo" at bounding box center [278, 167] width 89 height 6
drag, startPoint x: 279, startPoint y: 161, endPoint x: 253, endPoint y: 163, distance: 26.1
click at [253, 165] on span "40% Increase In Hair Count vs 10% Placebo" at bounding box center [277, 168] width 86 height 6
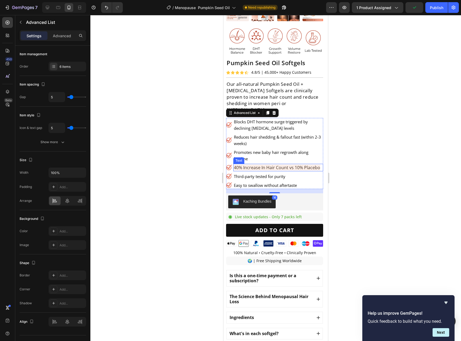
click at [287, 166] on p "40% Increase In Hair Count vs 10% Placebo" at bounding box center [278, 167] width 89 height 6
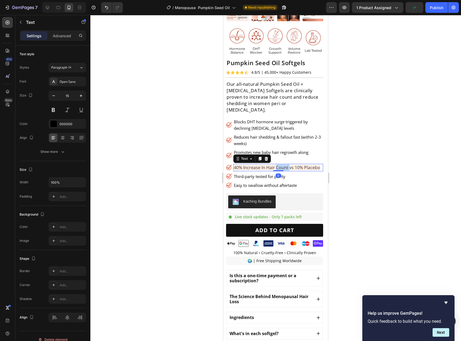
click at [284, 165] on span "40% Increase In Hair Count vs 10% Placebo" at bounding box center [277, 168] width 86 height 6
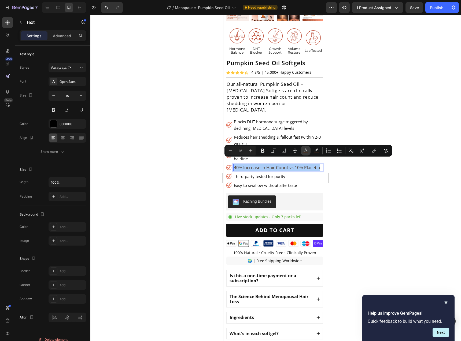
click at [307, 151] on icon "Editor contextual toolbar" at bounding box center [305, 150] width 5 height 5
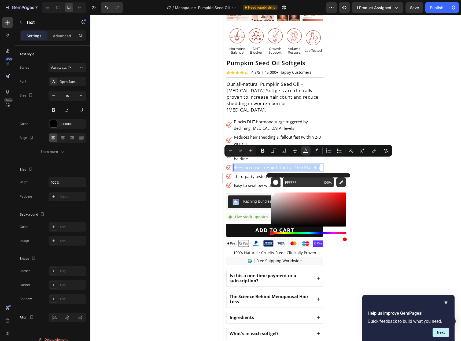
drag, startPoint x: 501, startPoint y: 211, endPoint x: 265, endPoint y: 192, distance: 236.6
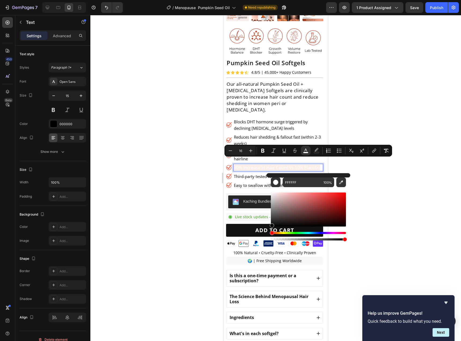
drag, startPoint x: 272, startPoint y: 196, endPoint x: 268, endPoint y: 229, distance: 33.5
click at [268, 229] on div "FFFFFF 100 %" at bounding box center [308, 207] width 84 height 68
type input "000000"
drag, startPoint x: 318, startPoint y: 147, endPoint x: 87, endPoint y: 153, distance: 231.3
click at [318, 147] on button "color" at bounding box center [316, 151] width 10 height 10
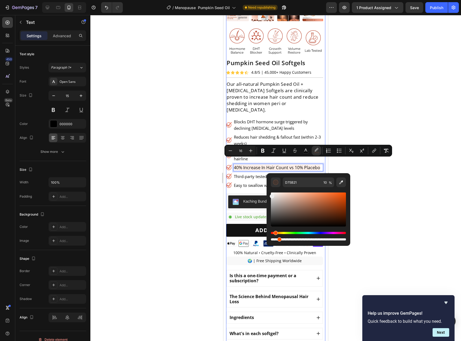
type input "EAEAEA"
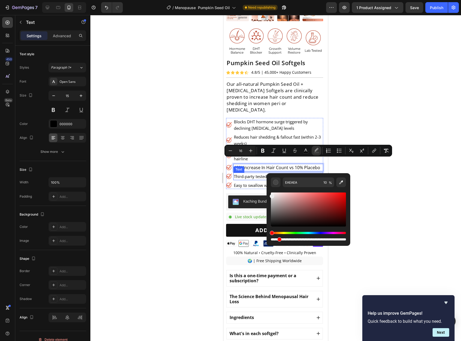
drag, startPoint x: 499, startPoint y: 212, endPoint x: 257, endPoint y: 174, distance: 244.9
click at [230, 149] on icon "Editor contextual toolbar" at bounding box center [230, 150] width 5 height 5
type input "15"
click at [390, 176] on div at bounding box center [275, 178] width 370 height 326
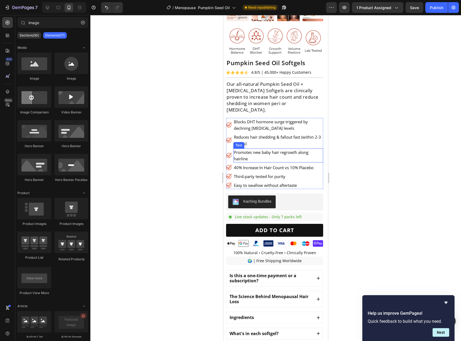
click at [281, 149] on p "Promotes new baby hair regrowth along hairline" at bounding box center [278, 155] width 89 height 13
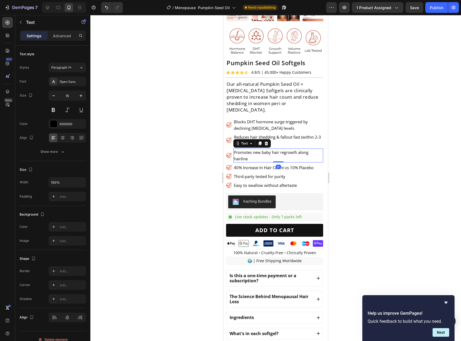
click at [281, 149] on p "Promotes new baby hair regrowth along hairline" at bounding box center [278, 155] width 89 height 13
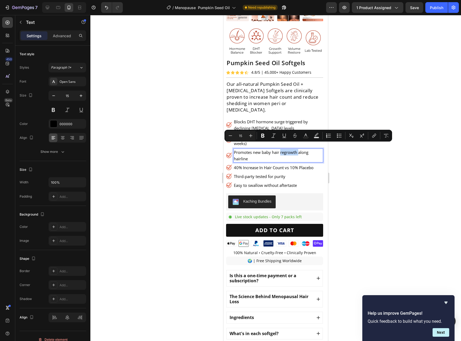
click at [281, 149] on p "Promotes new baby hair regrowth along hairline" at bounding box center [278, 155] width 89 height 13
click at [368, 169] on div at bounding box center [275, 178] width 370 height 326
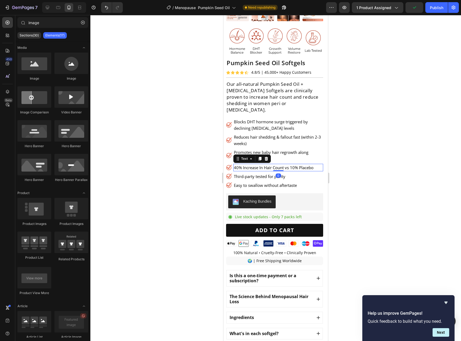
click at [252, 165] on span "40% Increase In Hair Count vs 10% Placebo" at bounding box center [274, 167] width 80 height 5
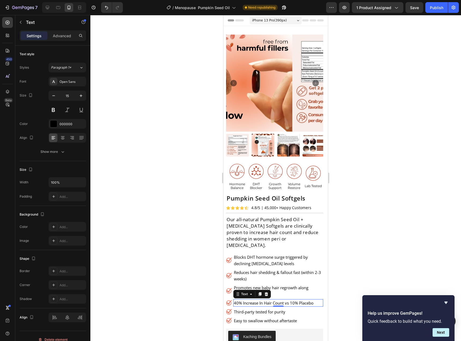
scroll to position [135, 0]
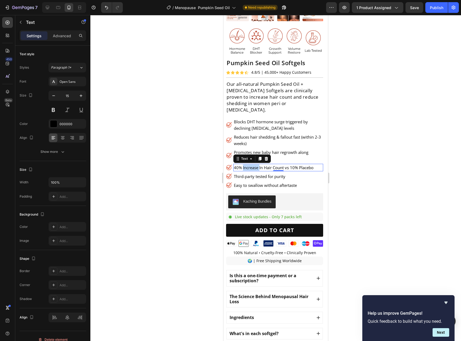
click at [245, 165] on span "40% Increase In Hair Count vs 10% Placebo" at bounding box center [274, 167] width 80 height 5
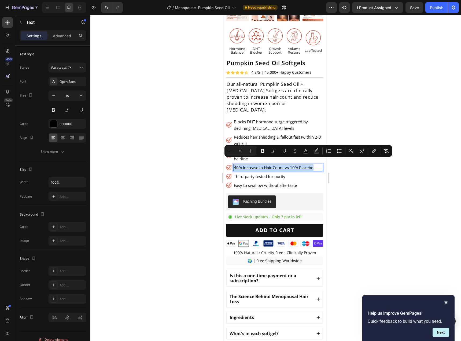
click at [245, 165] on span "40% Increase In Hair Count vs 10% Placebo" at bounding box center [274, 167] width 80 height 5
click at [402, 187] on div at bounding box center [275, 178] width 370 height 326
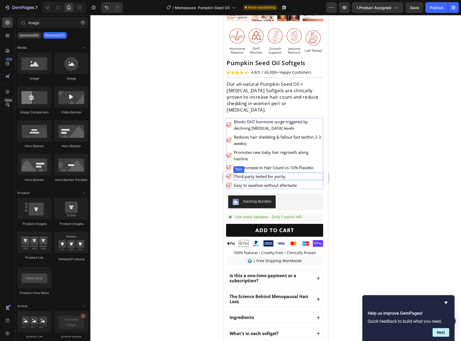
click at [271, 173] on p "Third-party tested for purity" at bounding box center [278, 176] width 89 height 6
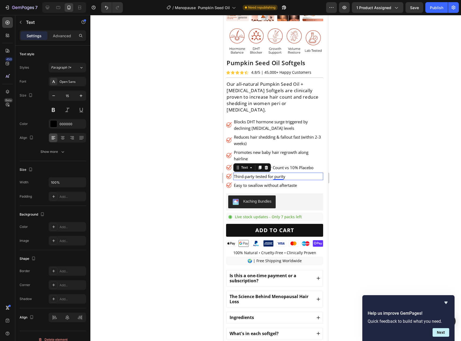
click at [281, 173] on p "Third-party tested for purity" at bounding box center [278, 176] width 89 height 6
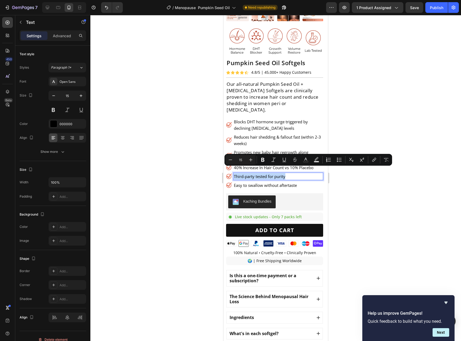
type input "18"
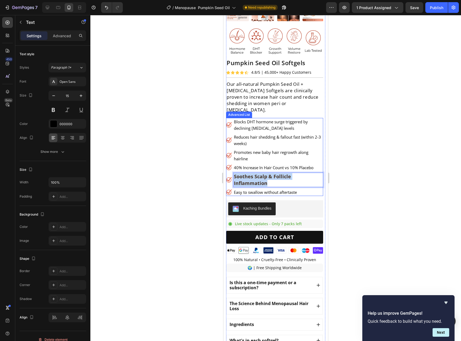
drag, startPoint x: 277, startPoint y: 176, endPoint x: 232, endPoint y: 166, distance: 46.0
click at [232, 166] on ul "Image Blocks DHT hormone surge triggered by declining [MEDICAL_DATA] levels Tex…" at bounding box center [274, 157] width 97 height 78
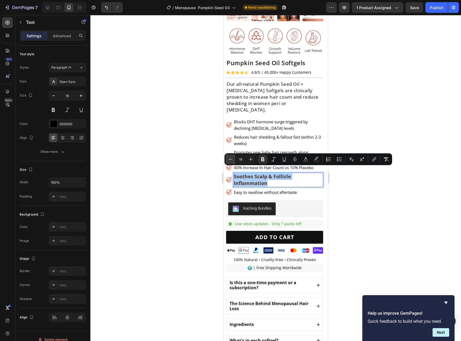
click at [233, 159] on button "Minus" at bounding box center [230, 159] width 10 height 10
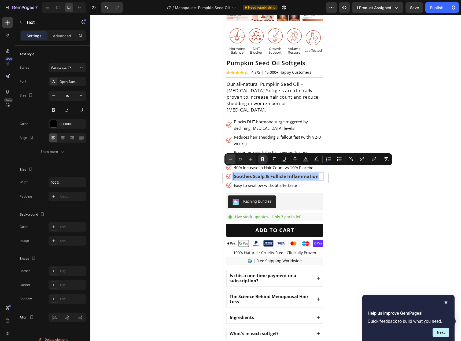
click at [233, 159] on button "Minus" at bounding box center [230, 159] width 10 height 10
type input "15"
click at [265, 157] on icon "Editor contextual toolbar" at bounding box center [262, 158] width 5 height 5
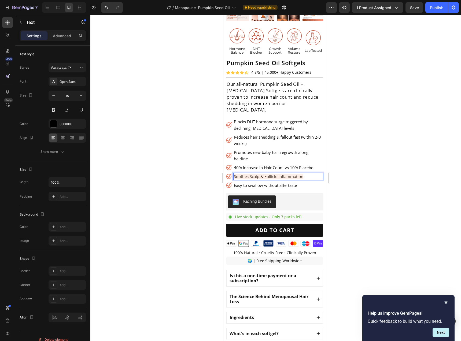
click at [275, 174] on span "Soothes Scalp & Follicle Inflammation" at bounding box center [268, 176] width 69 height 5
click at [293, 174] on span "Soothes Scalp & Follicle Inflammation" at bounding box center [268, 176] width 69 height 5
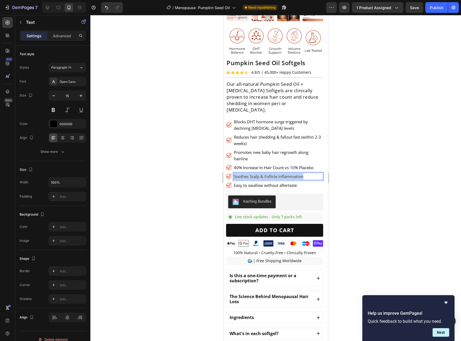
click at [293, 174] on span "Soothes Scalp & Follicle Inflammation" at bounding box center [268, 176] width 69 height 5
drag, startPoint x: 293, startPoint y: 169, endPoint x: 273, endPoint y: 171, distance: 19.4
click at [273, 174] on span "Soothes Scalp & Follicle Inflammation" at bounding box center [268, 176] width 69 height 5
drag, startPoint x: 273, startPoint y: 171, endPoint x: 266, endPoint y: 173, distance: 7.2
click at [266, 174] on span "Soothes Scalp & Follicle Inflammation" at bounding box center [268, 176] width 69 height 5
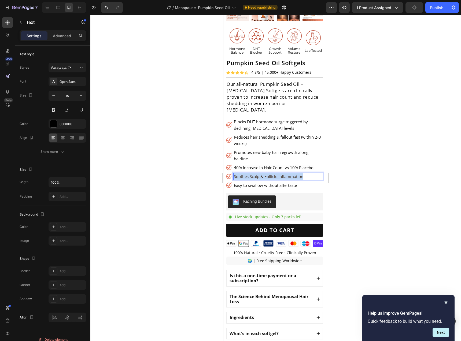
click at [266, 174] on span "Soothes Scalp & Follicle Inflammation" at bounding box center [268, 176] width 69 height 5
click at [269, 174] on span "Soothes Scalp & Follicle Inflammation" at bounding box center [268, 176] width 69 height 5
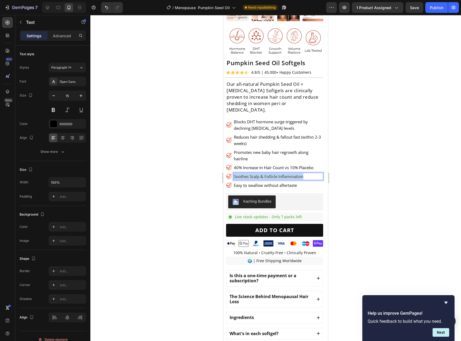
drag, startPoint x: 269, startPoint y: 169, endPoint x: 258, endPoint y: 171, distance: 10.9
click at [258, 174] on span "Soothes Scalp & Follicle Inflammation" at bounding box center [268, 176] width 69 height 5
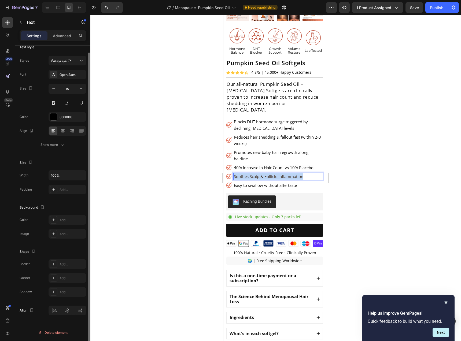
scroll to position [0, 0]
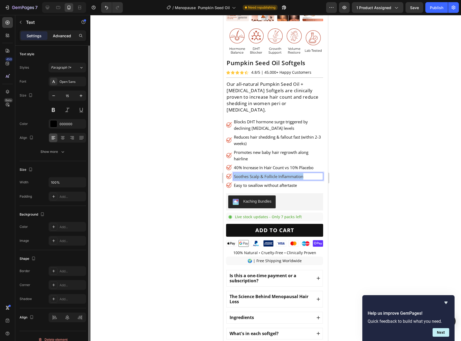
click at [65, 33] on p "Advanced" at bounding box center [62, 36] width 18 height 6
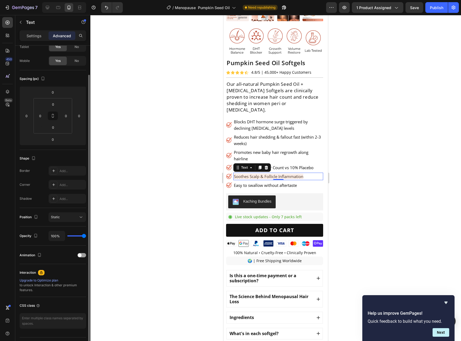
scroll to position [47, 0]
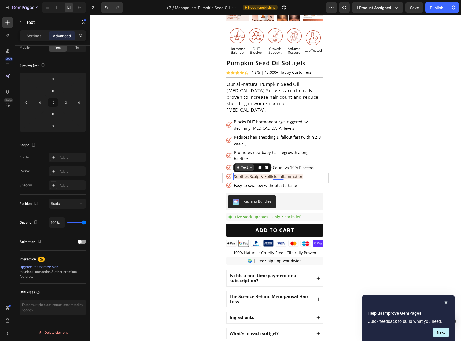
click at [252, 165] on icon at bounding box center [251, 167] width 4 height 4
click at [306, 173] on p "Soothes Scalp & Follicle Inflammation" at bounding box center [278, 176] width 89 height 6
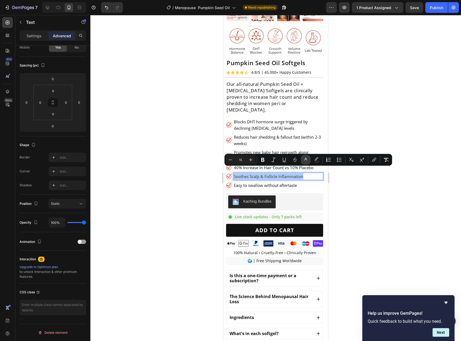
click at [307, 157] on icon "Editor contextual toolbar" at bounding box center [305, 159] width 5 height 5
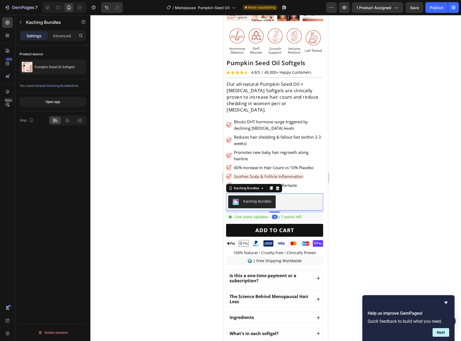
scroll to position [0, 0]
click at [292, 174] on span "Soothes Scalp & Follicle Inflammation" at bounding box center [268, 176] width 69 height 5
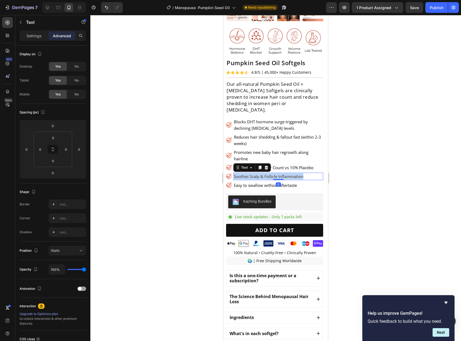
click at [292, 174] on span "Soothes Scalp & Follicle Inflammation" at bounding box center [268, 176] width 69 height 5
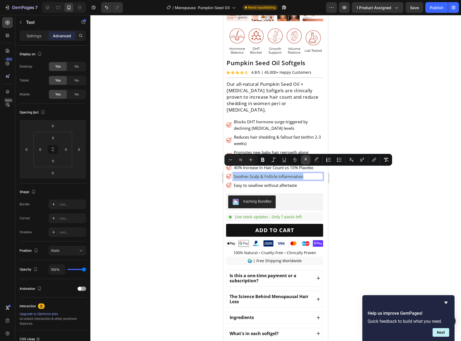
click at [309, 159] on button "color" at bounding box center [306, 160] width 10 height 10
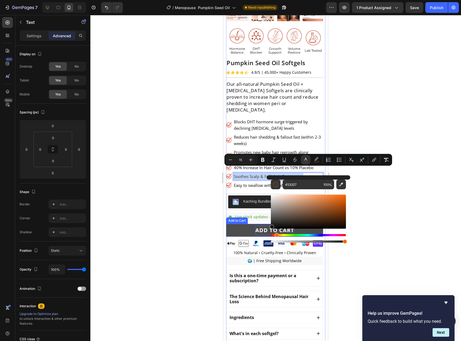
type input "141414"
drag, startPoint x: 507, startPoint y: 228, endPoint x: 265, endPoint y: 226, distance: 241.4
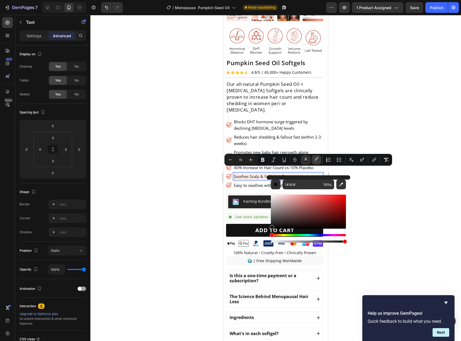
click at [314, 157] on icon "Editor contextual toolbar" at bounding box center [316, 159] width 5 height 5
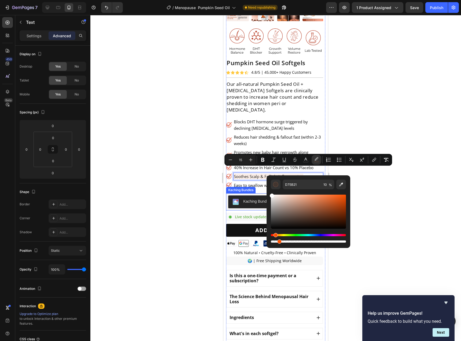
type input "FFFFFF"
drag, startPoint x: 509, startPoint y: 216, endPoint x: 256, endPoint y: 189, distance: 254.1
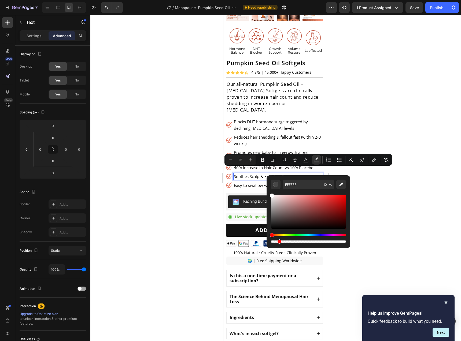
click at [408, 106] on div at bounding box center [275, 178] width 370 height 326
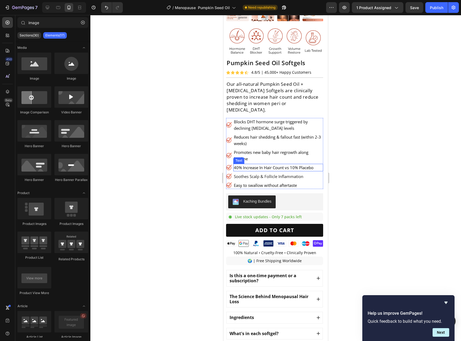
click at [241, 165] on span "40% Increase In Hair Count vs 10% Placebo" at bounding box center [274, 167] width 80 height 5
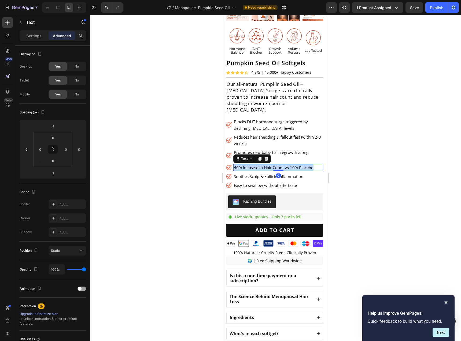
click at [241, 165] on span "40% Increase In Hair Count vs 10% Placebo" at bounding box center [274, 167] width 80 height 5
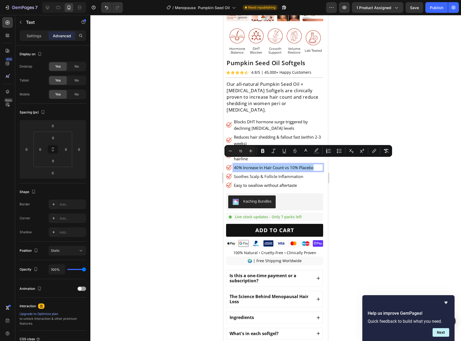
click at [359, 171] on div at bounding box center [275, 178] width 370 height 326
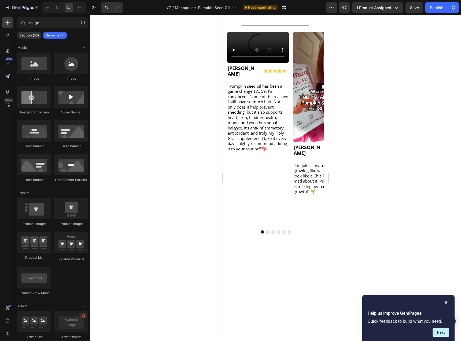
scroll to position [470, 0]
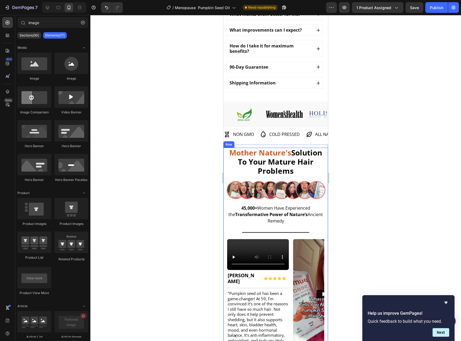
click at [224, 148] on div "Mother Nature's Solution To Your Mature Hair Problems Text Block Image 45,000+ …" at bounding box center [275, 297] width 105 height 298
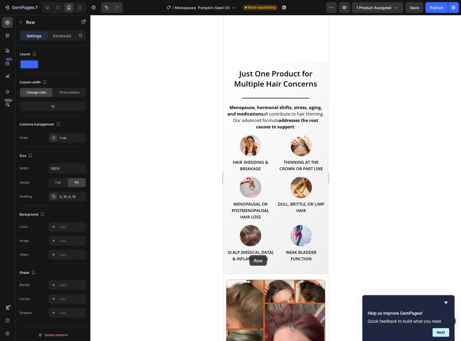
scroll to position [2011, 0]
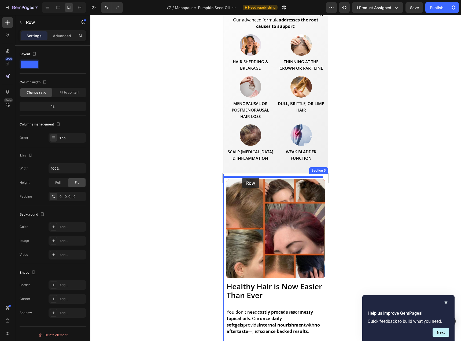
drag, startPoint x: 229, startPoint y: 137, endPoint x: 242, endPoint y: 178, distance: 42.4
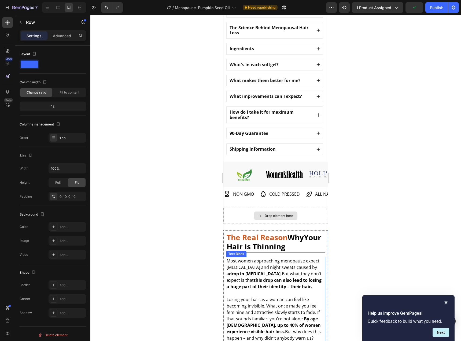
scroll to position [437, 0]
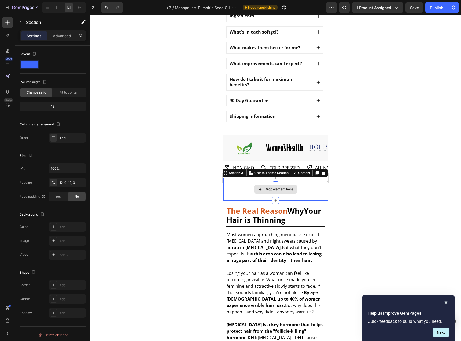
click at [305, 183] on div "Drop element here" at bounding box center [275, 189] width 105 height 16
click at [322, 171] on icon at bounding box center [323, 173] width 3 height 4
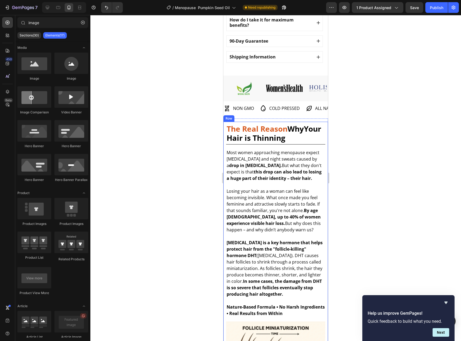
scroll to position [504, 0]
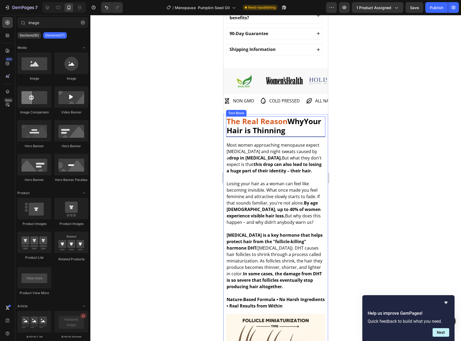
click at [282, 118] on strong "The Real Reason" at bounding box center [256, 121] width 61 height 10
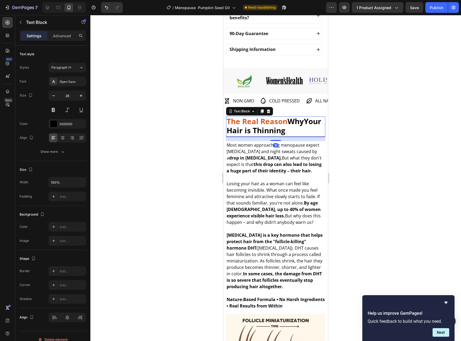
click at [282, 118] on strong "The Real Reason" at bounding box center [256, 121] width 61 height 10
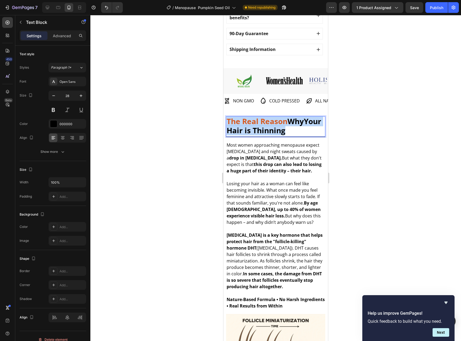
click at [282, 118] on strong "The Real Reason" at bounding box center [256, 121] width 61 height 10
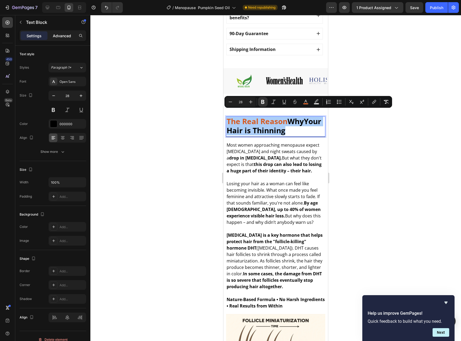
click at [65, 36] on p "Advanced" at bounding box center [62, 36] width 18 height 6
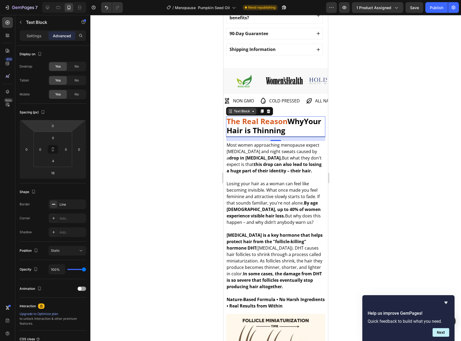
click at [255, 109] on icon at bounding box center [253, 111] width 4 height 4
click at [283, 122] on strong "Your Hair is Thinning" at bounding box center [273, 125] width 95 height 19
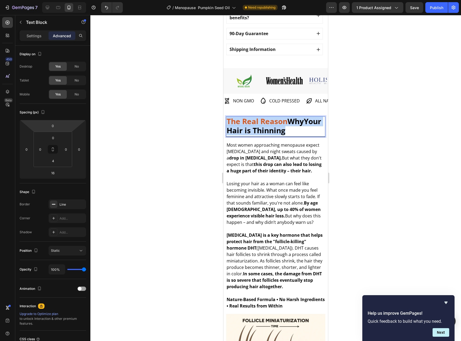
click at [283, 122] on strong "Your Hair is Thinning" at bounding box center [273, 125] width 95 height 19
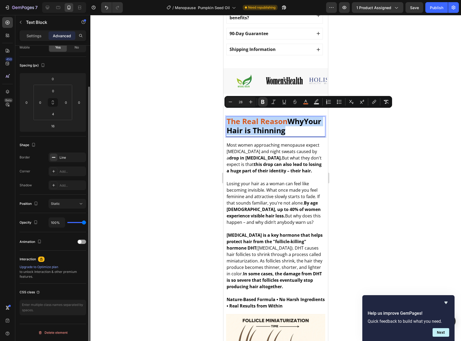
scroll to position [0, 0]
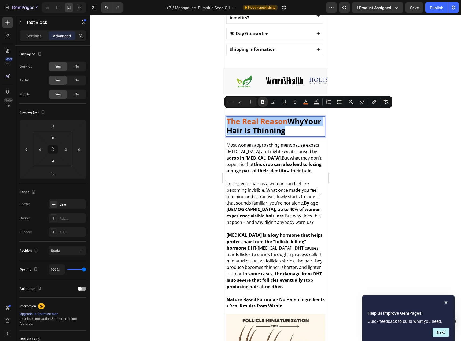
click at [378, 136] on div at bounding box center [275, 178] width 370 height 326
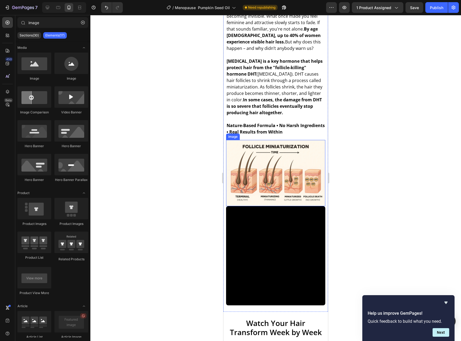
scroll to position [638, 0]
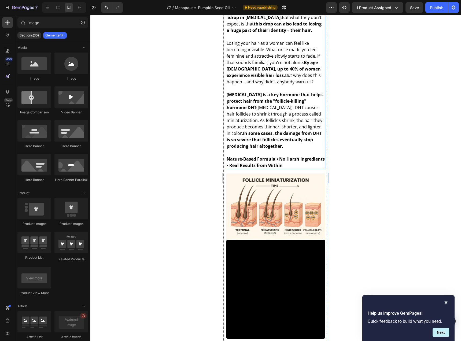
click at [258, 168] on strong "Nature-Based Formula • No Harsh Ingredients • Real Results from Within" at bounding box center [275, 162] width 98 height 12
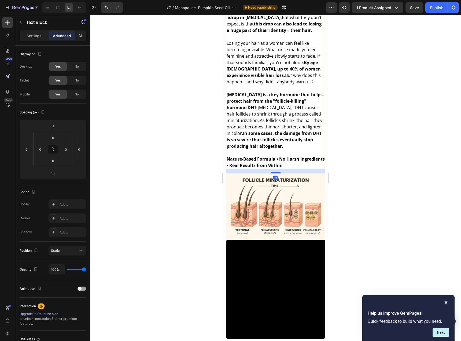
click at [258, 168] on strong "Nature-Based Formula • No Harsh Ingredients • Real Results from Within" at bounding box center [275, 162] width 98 height 12
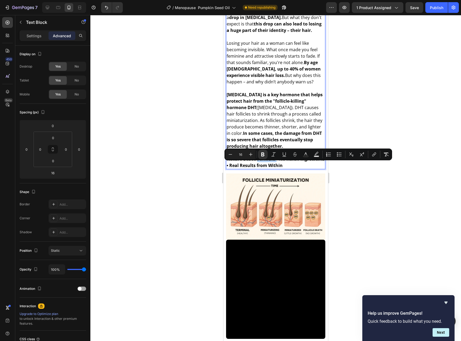
click at [261, 168] on strong "Nature-Based Formula • No Harsh Ingredients • Real Results from Within" at bounding box center [275, 162] width 98 height 12
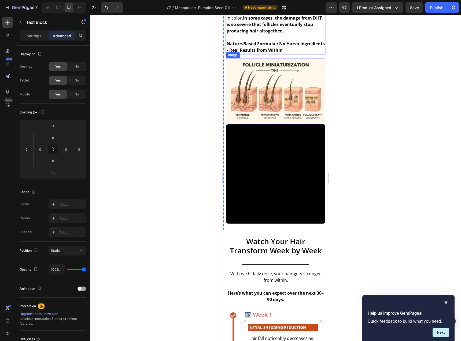
scroll to position [772, 0]
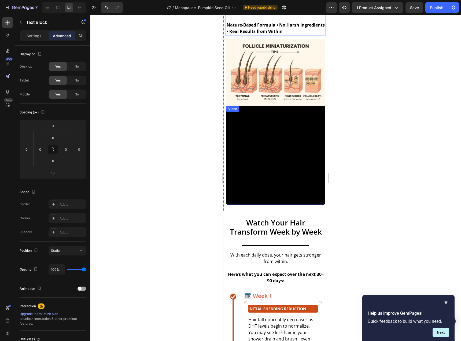
click at [276, 162] on video at bounding box center [275, 155] width 99 height 99
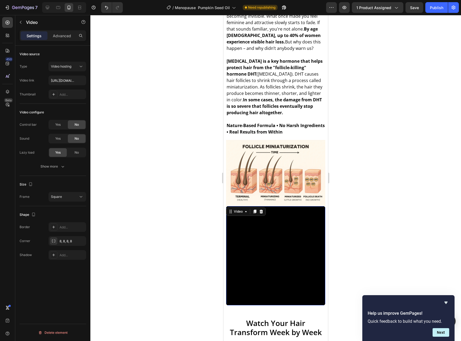
scroll to position [604, 0]
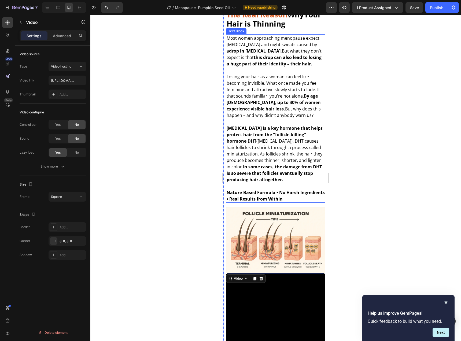
click at [281, 130] on strong "[MEDICAL_DATA] is a key hormone that helps protect hair from the "follicle-kill…" at bounding box center [274, 134] width 96 height 19
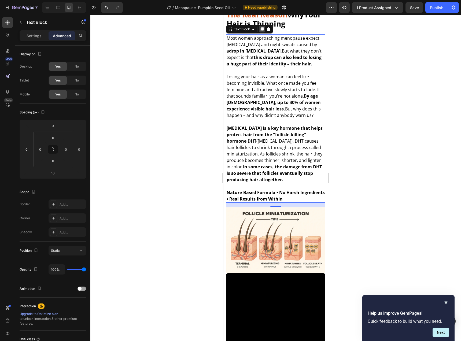
click at [263, 28] on icon at bounding box center [261, 29] width 3 height 4
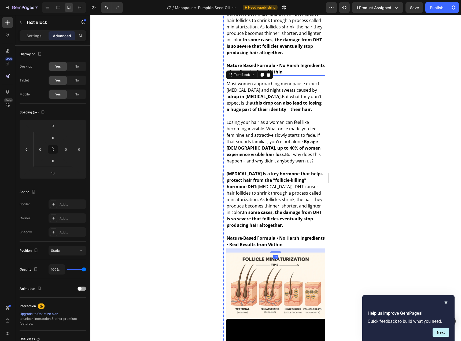
scroll to position [738, 0]
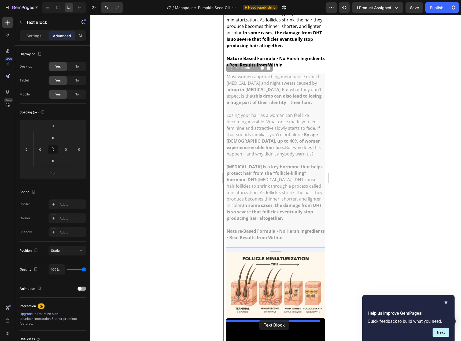
drag, startPoint x: 237, startPoint y: 74, endPoint x: 259, endPoint y: 319, distance: 246.8
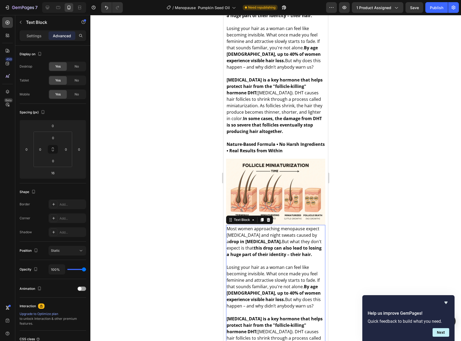
scroll to position [638, 0]
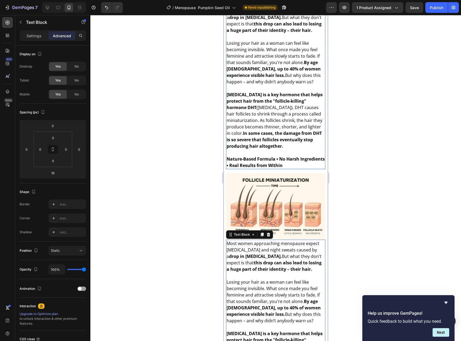
click at [286, 168] on strong "Nature-Based Formula • No Harsh Ingredients • Real Results from Within" at bounding box center [275, 162] width 98 height 12
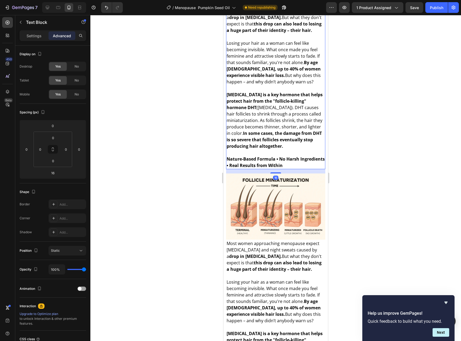
click at [287, 167] on div "Most women approaching menopause expect [MEDICAL_DATA] and night sweats caused …" at bounding box center [275, 85] width 99 height 168
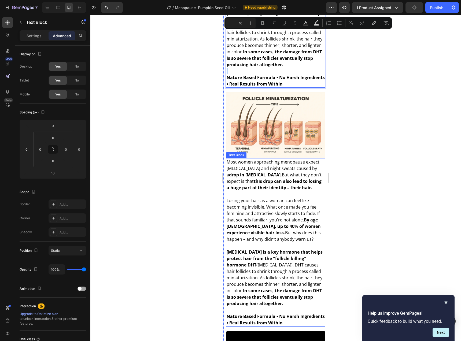
scroll to position [709, 0]
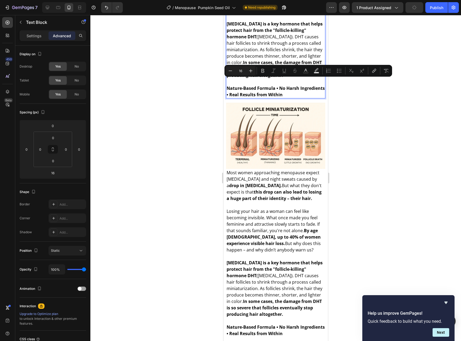
click at [292, 97] on strong "Nature-Based Formula • No Harsh Ingredients • Real Results from Within" at bounding box center [275, 91] width 98 height 12
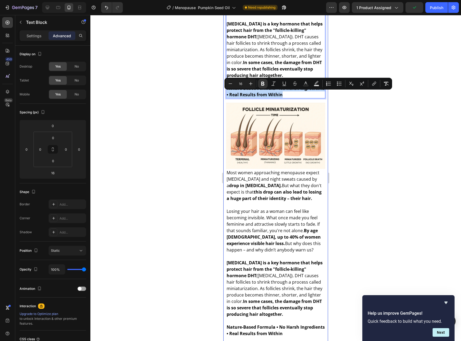
drag, startPoint x: 309, startPoint y: 101, endPoint x: 225, endPoint y: 98, distance: 83.9
click at [225, 98] on div "The Real Reason Why Your Hair is Thinning Text Block Most women approaching men…" at bounding box center [275, 175] width 105 height 544
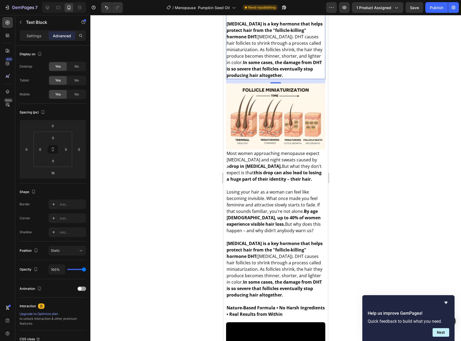
click at [367, 111] on div at bounding box center [275, 178] width 370 height 326
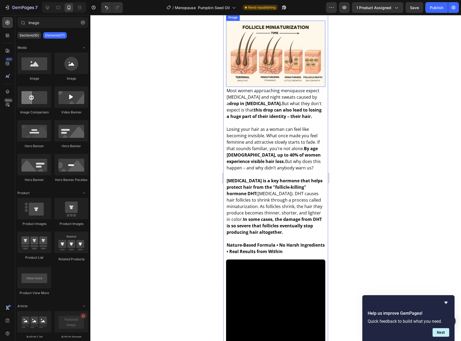
scroll to position [775, 0]
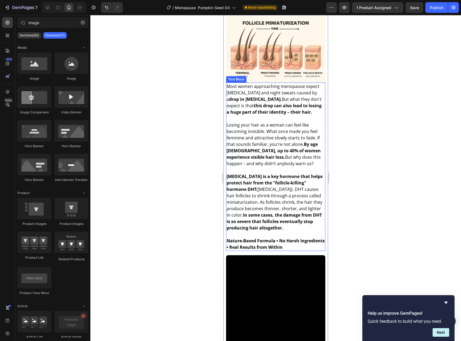
click at [267, 104] on p "Most women approaching menopause expect [MEDICAL_DATA] and night sweats caused …" at bounding box center [275, 102] width 98 height 39
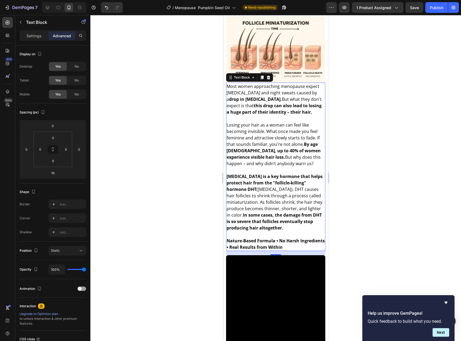
click at [248, 102] on strong "drop in [MEDICAL_DATA]." at bounding box center [255, 99] width 53 height 6
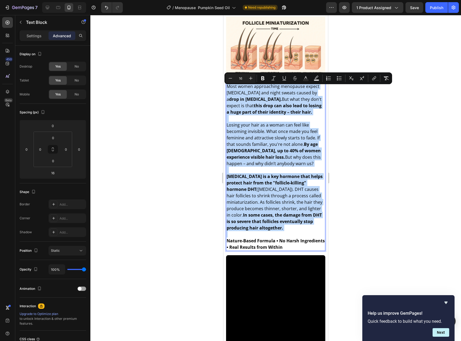
drag, startPoint x: 227, startPoint y: 90, endPoint x: 294, endPoint y: 244, distance: 168.4
click at [294, 244] on div "Most women approaching menopause expect [MEDICAL_DATA] and night sweats caused …" at bounding box center [275, 167] width 99 height 168
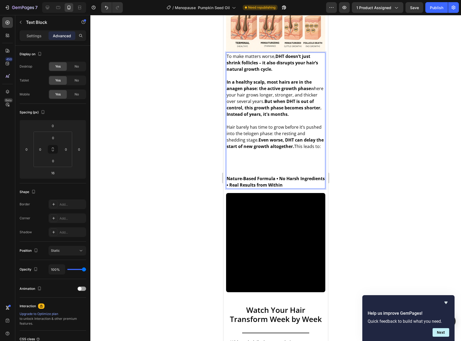
scroll to position [809, 0]
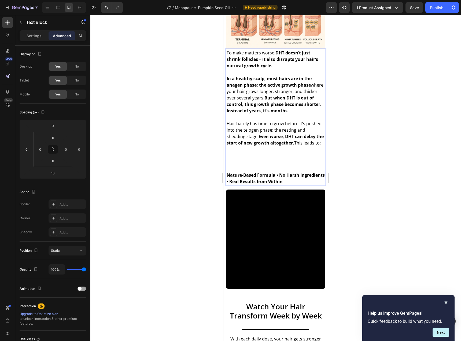
click at [228, 159] on p "Rich Text Editor. Editing area: main" at bounding box center [275, 155] width 98 height 6
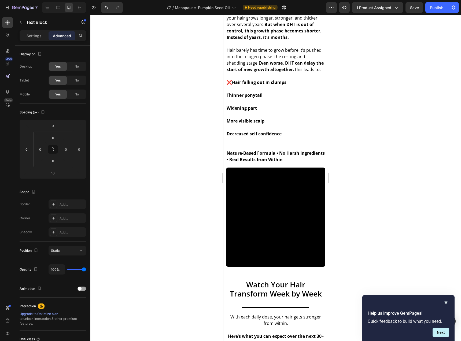
scroll to position [876, 0]
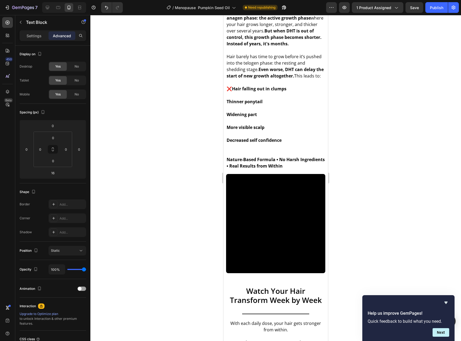
click at [227, 105] on strong "Thinner ponytail" at bounding box center [244, 102] width 36 height 6
click at [228, 117] on strong "Widening part" at bounding box center [241, 114] width 30 height 6
click at [227, 130] on strong "More visible scalp" at bounding box center [245, 127] width 38 height 6
click at [228, 143] on strong "Decreased self confidence" at bounding box center [253, 140] width 55 height 6
click at [230, 167] on strong "Nature-Based Formula • No Harsh Ingredients • Real Results from Within" at bounding box center [275, 162] width 98 height 12
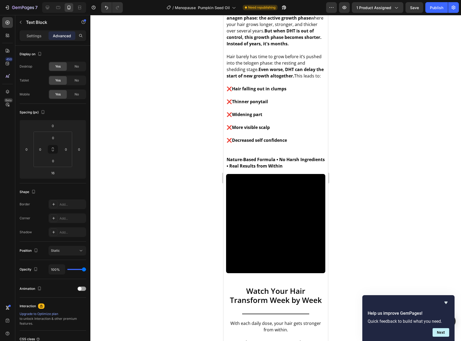
click at [227, 168] on strong "Nature-Based Formula • No Harsh Ingredients • Real Results from Within" at bounding box center [275, 162] width 98 height 12
click at [247, 205] on video at bounding box center [275, 223] width 99 height 99
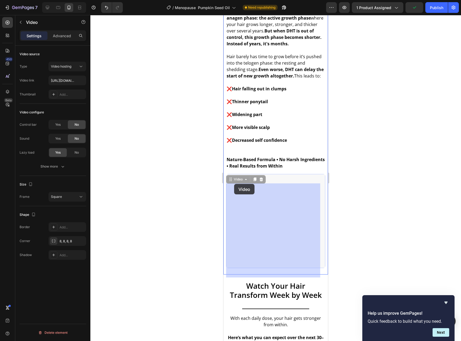
drag, startPoint x: 235, startPoint y: 191, endPoint x: 234, endPoint y: 184, distance: 7.4
drag, startPoint x: 279, startPoint y: 211, endPoint x: 285, endPoint y: 203, distance: 10.7
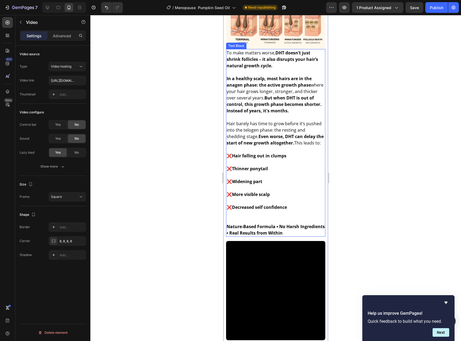
scroll to position [709, 0]
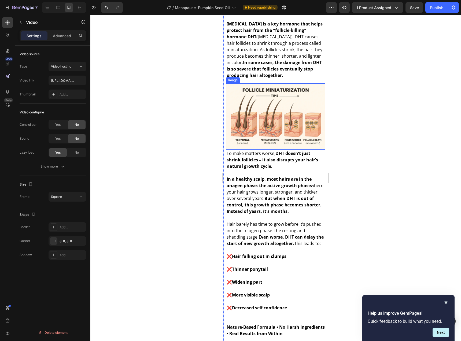
click at [278, 122] on img at bounding box center [275, 116] width 99 height 66
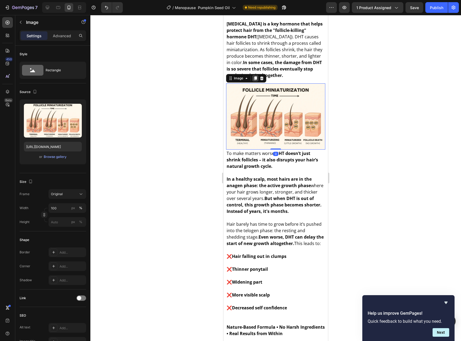
click at [255, 80] on icon at bounding box center [255, 78] width 3 height 4
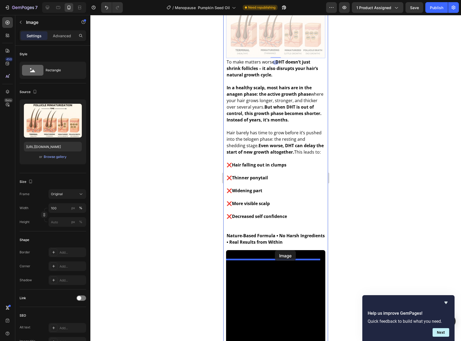
scroll to position [876, 0]
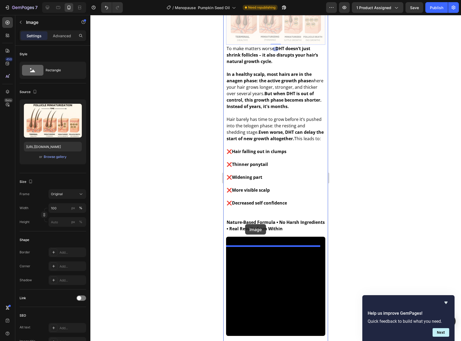
drag, startPoint x: 262, startPoint y: 170, endPoint x: 244, endPoint y: 220, distance: 53.1
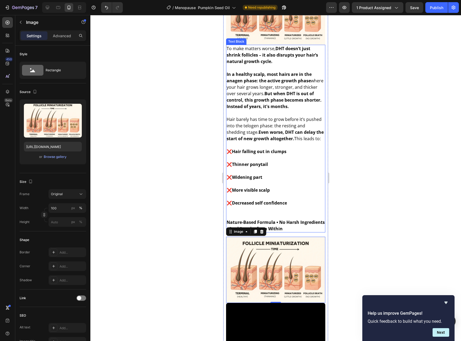
scroll to position [847, 0]
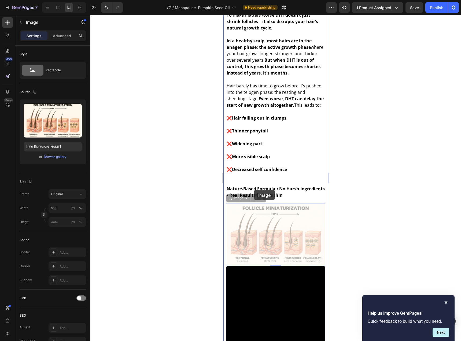
drag, startPoint x: 247, startPoint y: 233, endPoint x: 254, endPoint y: 190, distance: 44.1
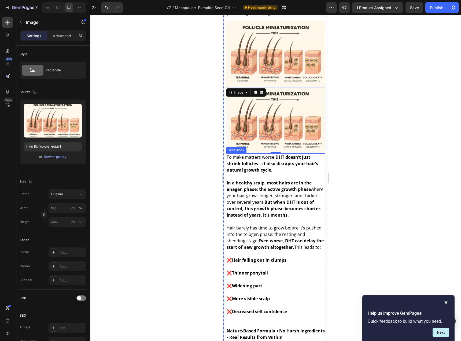
scroll to position [746, 0]
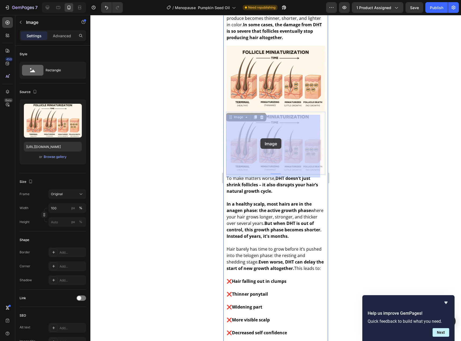
drag, startPoint x: 260, startPoint y: 135, endPoint x: 260, endPoint y: 138, distance: 3.5
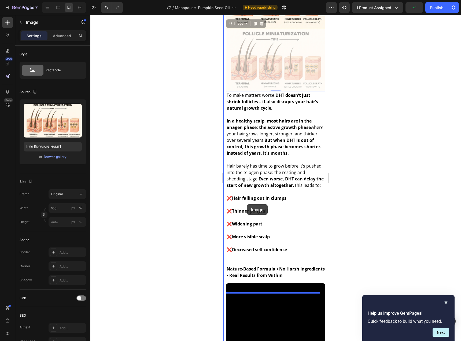
scroll to position [914, 0]
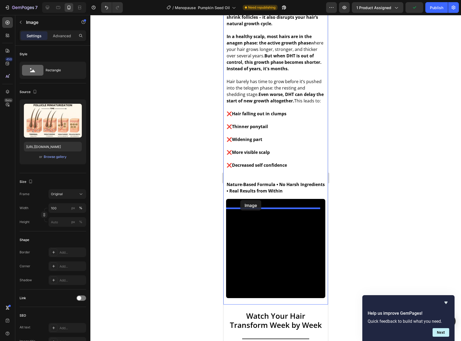
drag, startPoint x: 236, startPoint y: 110, endPoint x: 240, endPoint y: 200, distance: 89.6
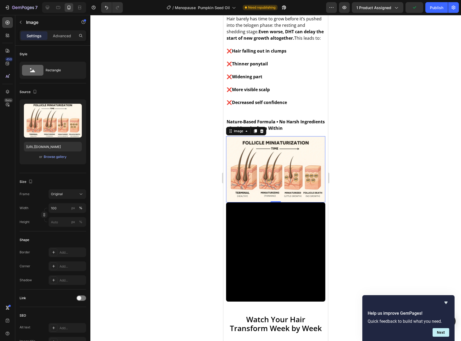
scroll to position [851, 0]
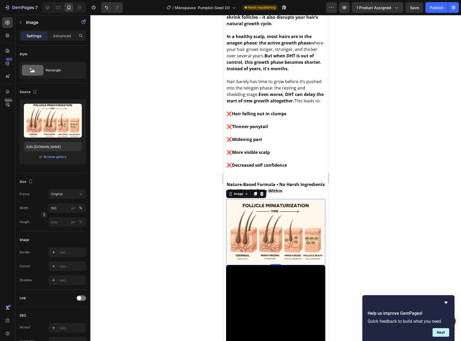
click at [267, 224] on img at bounding box center [275, 232] width 99 height 66
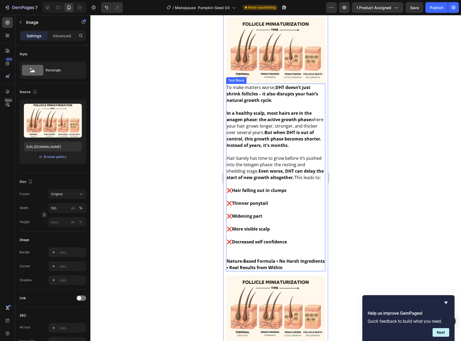
scroll to position [837, 0]
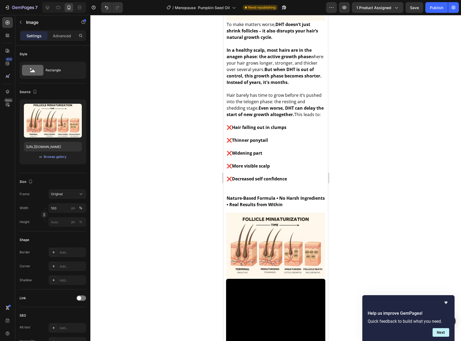
click at [269, 242] on img at bounding box center [275, 245] width 99 height 66
click at [276, 252] on img at bounding box center [275, 245] width 99 height 66
click at [270, 240] on img at bounding box center [275, 245] width 99 height 66
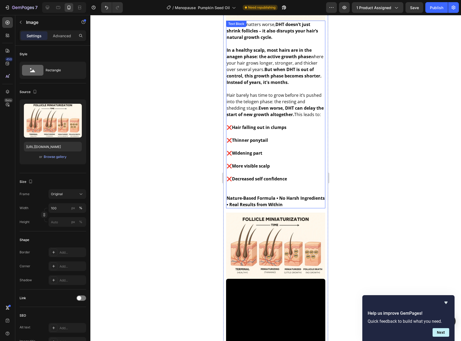
click at [274, 163] on p at bounding box center [275, 159] width 98 height 6
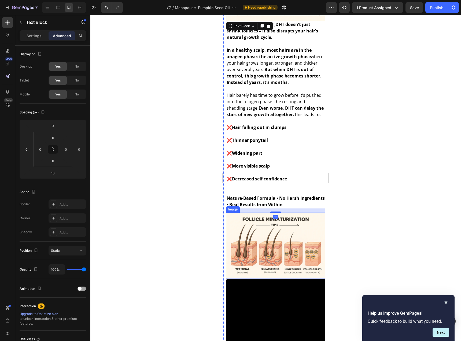
click at [271, 241] on img at bounding box center [275, 245] width 99 height 66
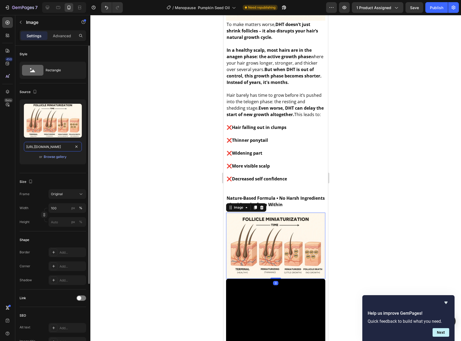
click at [64, 147] on input "[URL][DOMAIN_NAME]" at bounding box center [53, 147] width 58 height 10
paste input "416d5c65-3079-40b5-aed9-850377ed4824.webp?v=1758889211"
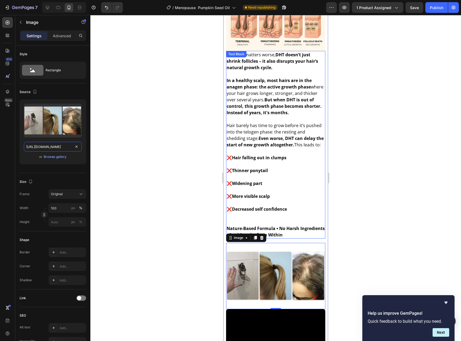
scroll to position [804, 0]
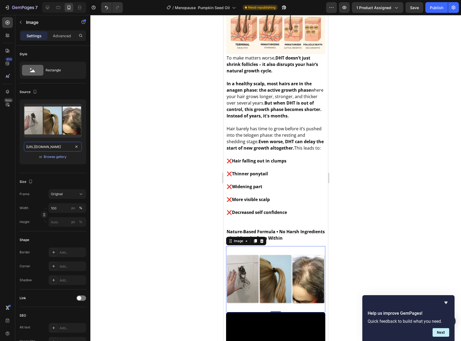
type input "[URL][DOMAIN_NAME]"
click at [368, 171] on div at bounding box center [275, 178] width 370 height 326
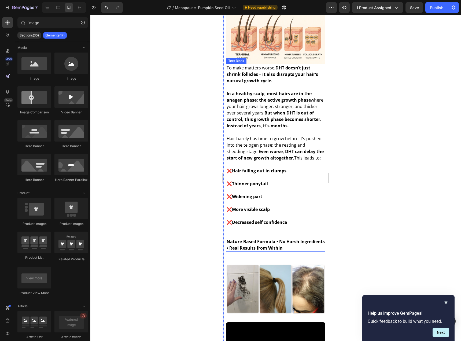
scroll to position [804, 0]
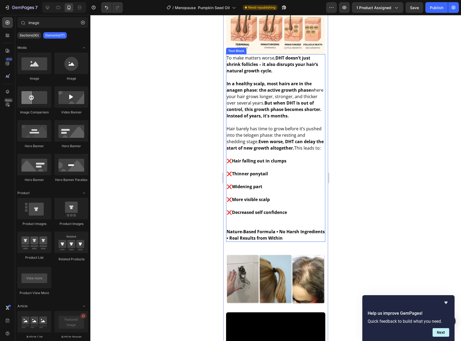
click at [305, 241] on strong "Nature-Based Formula • No Harsh Ingredients • Real Results from Within" at bounding box center [275, 235] width 98 height 12
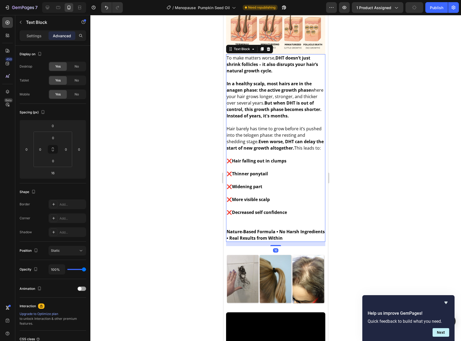
click at [309, 241] on p "Nature-Based Formula • No Harsh Ingredients • Real Results from Within" at bounding box center [275, 231] width 98 height 19
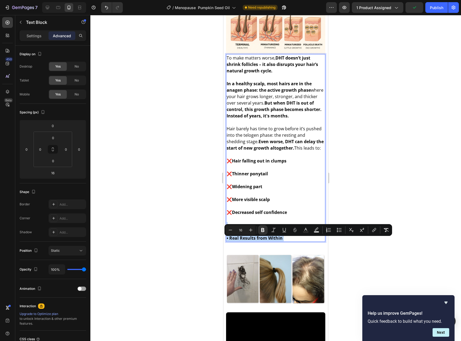
drag, startPoint x: 309, startPoint y: 247, endPoint x: 230, endPoint y: 240, distance: 79.0
click at [231, 241] on p "Nature-Based Formula • No Harsh Ingredients • Real Results from Within" at bounding box center [275, 231] width 98 height 19
click at [230, 240] on strong "Nature-Based Formula • No Harsh Ingredients • Real Results from Within" at bounding box center [275, 235] width 98 height 12
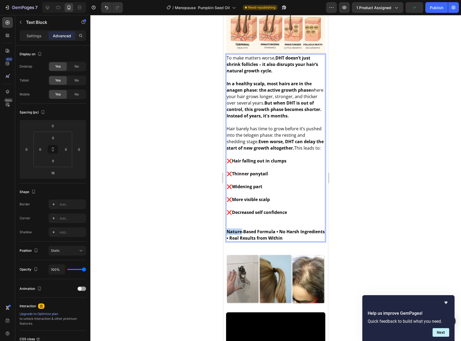
click at [230, 240] on strong "Nature-Based Formula • No Harsh Ingredients • Real Results from Within" at bounding box center [275, 235] width 98 height 12
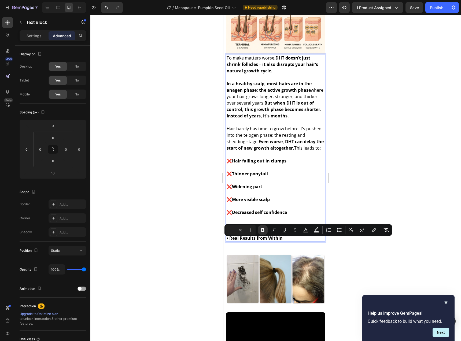
click at [230, 240] on strong "Nature-Based Formula • No Harsh Ingredients • Real Results from Within" at bounding box center [275, 235] width 98 height 12
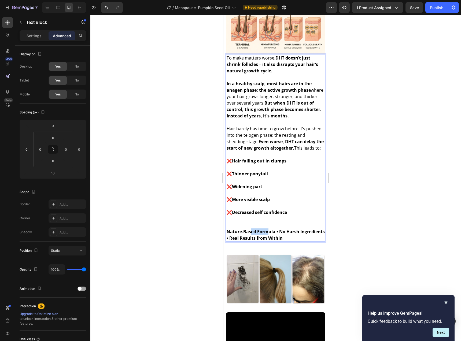
click at [268, 241] on strong "Nature-Based Formula • No Harsh Ingredients • Real Results from Within" at bounding box center [275, 235] width 98 height 12
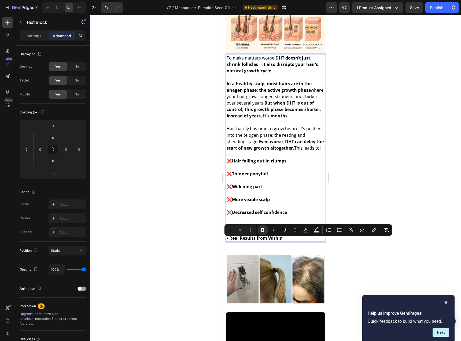
click at [301, 241] on strong "Nature-Based Formula • No Harsh Ingredients • Real Results from Within" at bounding box center [275, 235] width 98 height 12
drag, startPoint x: 310, startPoint y: 248, endPoint x: 227, endPoint y: 238, distance: 82.8
click at [227, 238] on p "Nature-Based Formula • No Harsh Ingredients • Real Results from Within" at bounding box center [275, 231] width 98 height 19
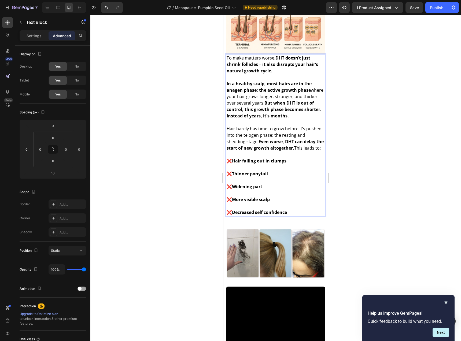
click at [397, 180] on div at bounding box center [275, 178] width 370 height 326
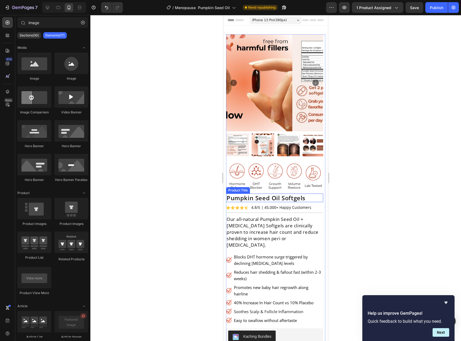
scroll to position [0, 0]
click at [312, 80] on icon "Carousel Next Arrow" at bounding box center [315, 83] width 6 height 6
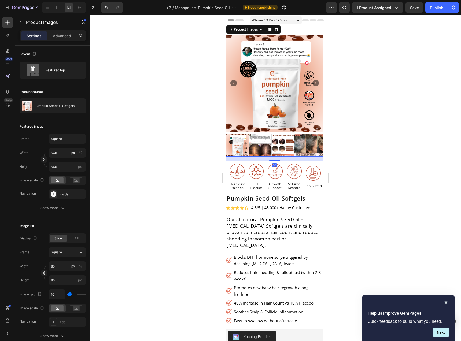
click at [312, 80] on icon "Carousel Next Arrow" at bounding box center [315, 83] width 6 height 6
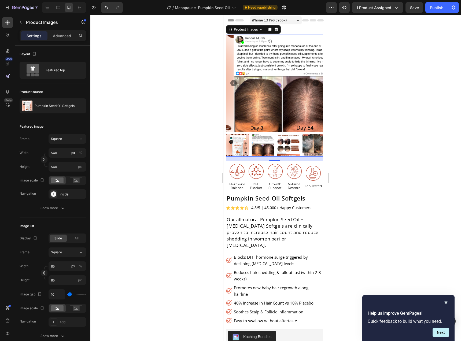
click at [312, 80] on icon "Carousel Next Arrow" at bounding box center [315, 83] width 6 height 6
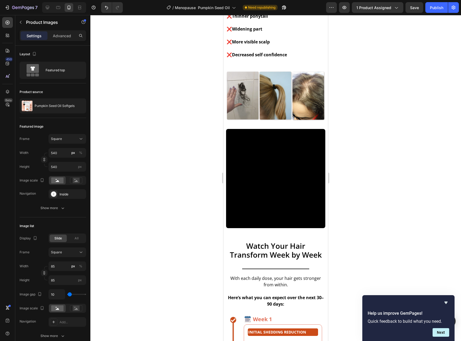
scroll to position [938, 0]
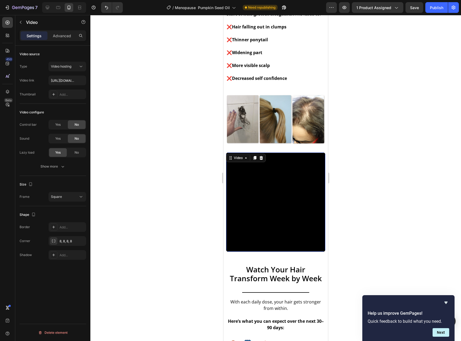
click at [265, 214] on video at bounding box center [275, 201] width 99 height 99
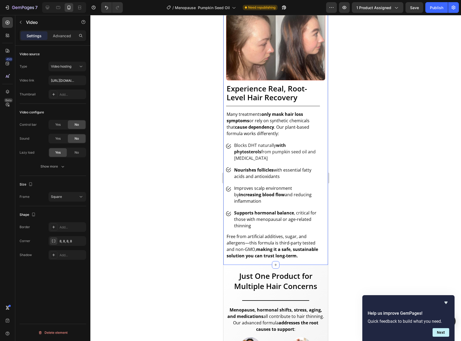
scroll to position [1608, 0]
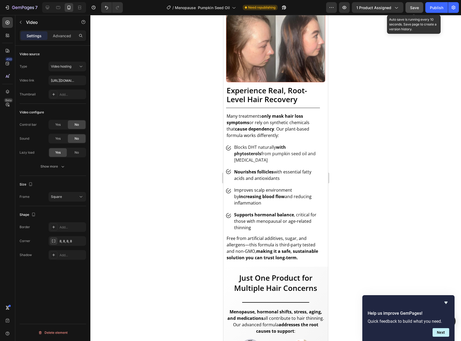
click at [417, 10] on button "Save" at bounding box center [414, 7] width 18 height 11
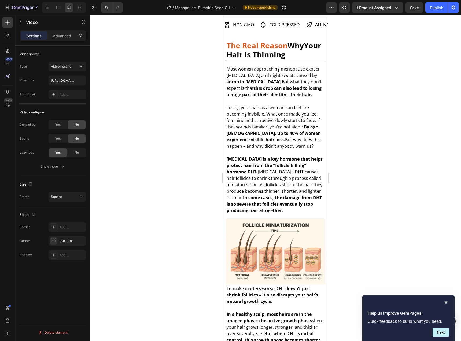
scroll to position [368, 0]
